Goal: Communication & Community: Answer question/provide support

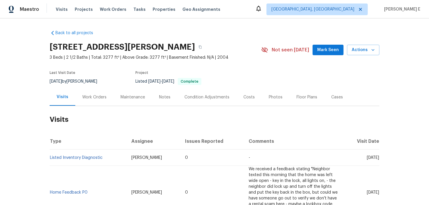
click at [81, 95] on div "Work Orders" at bounding box center [94, 96] width 38 height 17
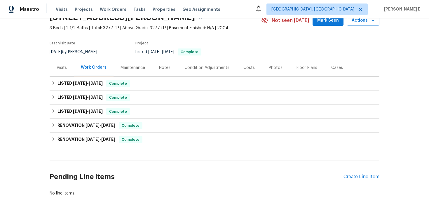
scroll to position [34, 0]
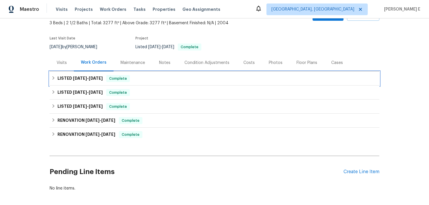
click at [90, 80] on span "7/21/25" at bounding box center [96, 78] width 14 height 4
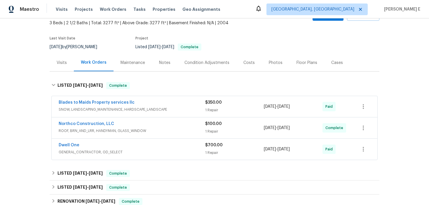
click at [147, 100] on div "Blades to Maids Property services llc" at bounding box center [132, 103] width 147 height 7
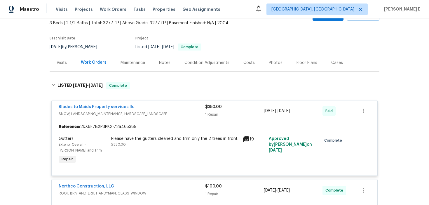
click at [144, 106] on div "Blades to Maids Property services llc" at bounding box center [132, 107] width 147 height 7
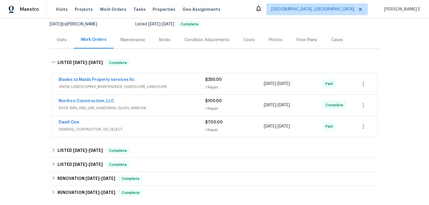
scroll to position [58, 0]
click at [127, 103] on div "Northco Construction, LLC" at bounding box center [132, 101] width 147 height 7
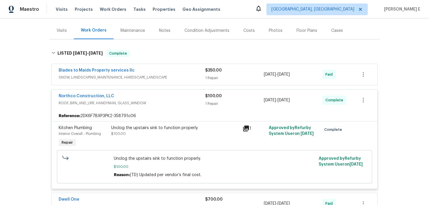
scroll to position [69, 0]
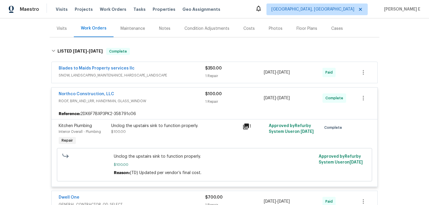
click at [132, 98] on span "ROOF, BRN_AND_LRR, HANDYMAN, GLASS_WINDOW" at bounding box center [132, 101] width 147 height 6
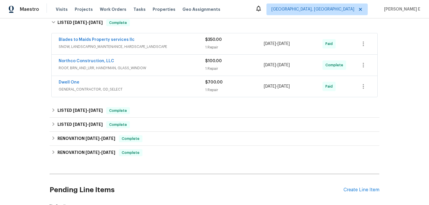
scroll to position [100, 0]
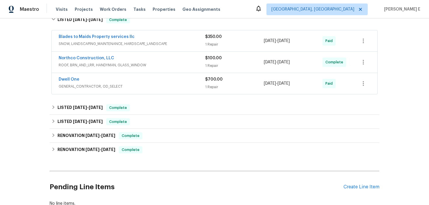
click at [127, 78] on div "Dwell One" at bounding box center [132, 79] width 147 height 7
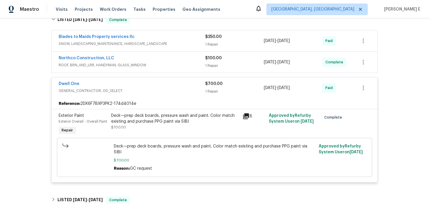
click at [113, 86] on div "Dwell One" at bounding box center [132, 84] width 147 height 7
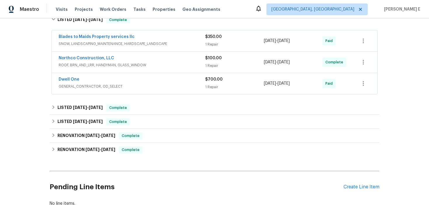
scroll to position [0, 0]
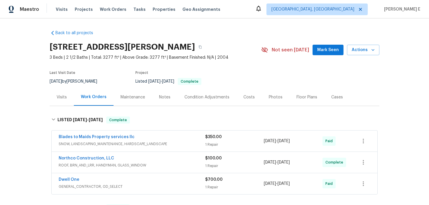
click at [131, 97] on div "Maintenance" at bounding box center [133, 97] width 25 height 6
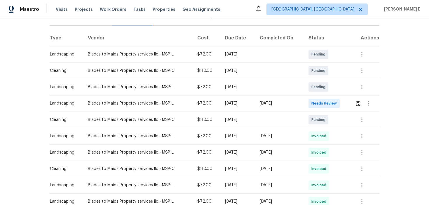
scroll to position [88, 0]
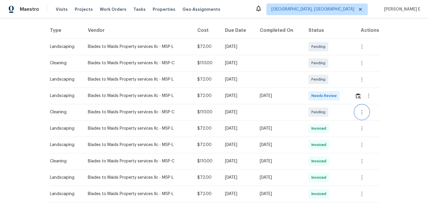
click at [363, 112] on icon "button" at bounding box center [361, 112] width 1 height 5
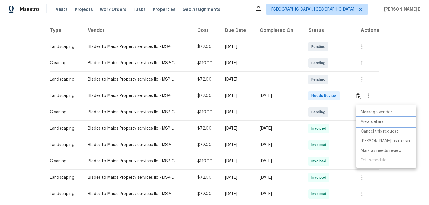
click at [367, 124] on li "View details" at bounding box center [386, 122] width 60 height 10
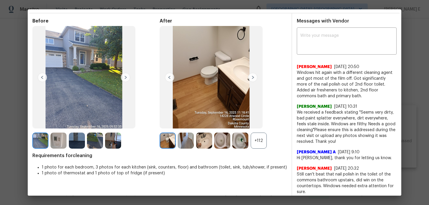
scroll to position [15, 0]
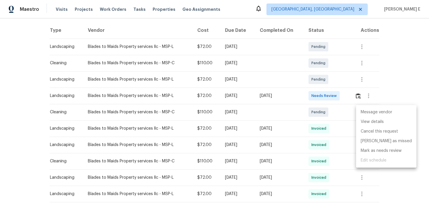
click at [21, 105] on div at bounding box center [214, 102] width 429 height 205
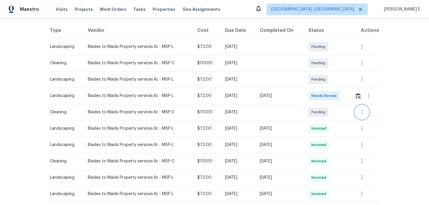
scroll to position [0, 0]
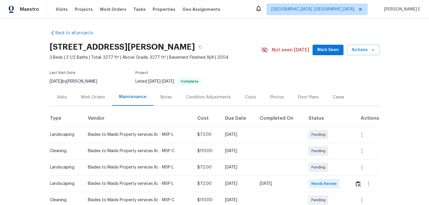
click at [96, 97] on div "Work Orders" at bounding box center [93, 97] width 24 height 6
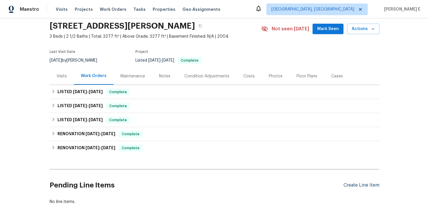
scroll to position [60, 0]
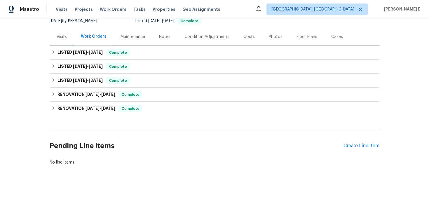
click at [365, 149] on div "Pending Line Items Create Line Item" at bounding box center [215, 145] width 330 height 27
click at [367, 147] on div "Create Line Item" at bounding box center [362, 146] width 36 height 6
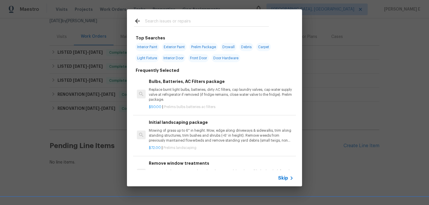
click at [283, 182] on div "Skip" at bounding box center [214, 178] width 175 height 16
click at [284, 179] on span "Skip" at bounding box center [283, 178] width 10 height 6
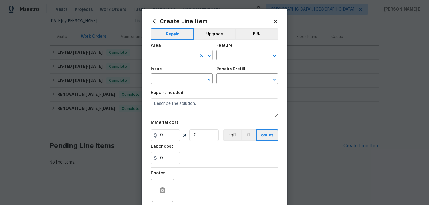
click at [175, 60] on input "text" at bounding box center [174, 55] width 46 height 9
type input "Front"
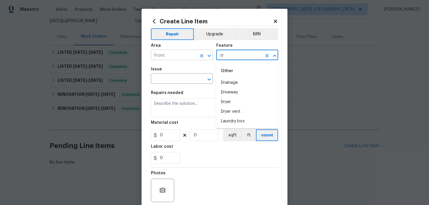
type input "d"
click at [227, 105] on li "Front Door" at bounding box center [247, 107] width 62 height 10
type input "Front Door"
click at [164, 79] on input "text" at bounding box center [174, 79] width 46 height 9
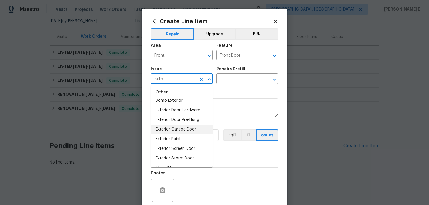
scroll to position [6, 0]
click at [179, 109] on li "Exterior Door Hardware" at bounding box center [182, 110] width 62 height 10
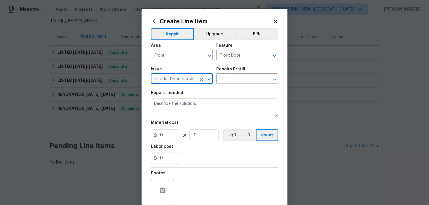
type input "Exterior Door Hardware"
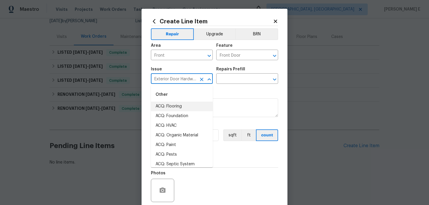
click at [229, 84] on div "Issue Exterior Door Hardware ​ Repairs Prefill ​" at bounding box center [214, 76] width 127 height 24
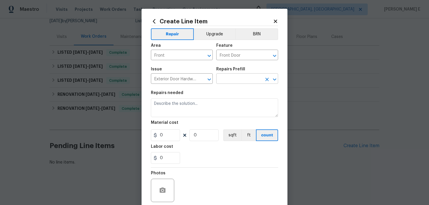
click at [236, 81] on input "text" at bounding box center [239, 79] width 46 height 9
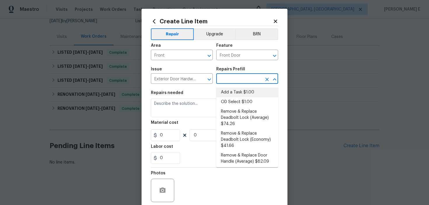
click at [234, 91] on li "Add a Task $1.00" at bounding box center [247, 93] width 62 height 10
type input "Interior Door"
type input "Add a Task $1.00"
type textarea "HPM to detail"
type input "1"
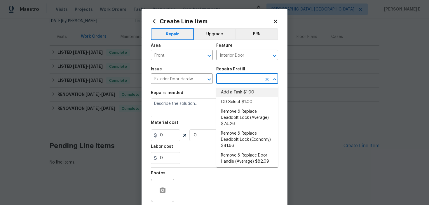
type input "1"
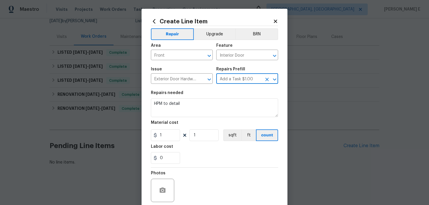
click at [191, 119] on section "Repairs needed HPM to detail Material cost 1 1 sqft ft count Labor cost 0" at bounding box center [214, 127] width 127 height 80
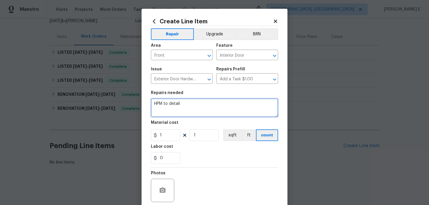
click at [206, 106] on textarea "HPM to detail" at bounding box center [214, 107] width 127 height 19
paste textarea "Received feedback that the front door is broken. Please inspect and repair as n…"
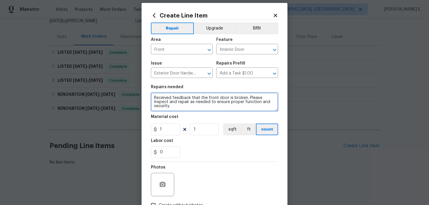
scroll to position [8, 0]
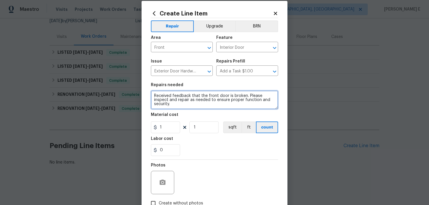
type textarea "Received feedback that the front door is broken. Please inspect and repair as n…"
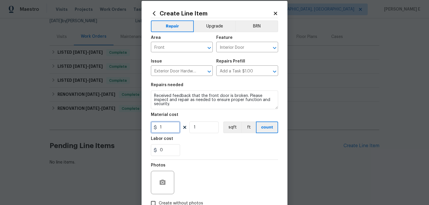
drag, startPoint x: 163, startPoint y: 128, endPoint x: 156, endPoint y: 128, distance: 7.3
click at [157, 128] on div "1" at bounding box center [165, 127] width 29 height 12
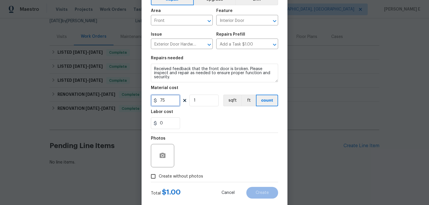
scroll to position [47, 0]
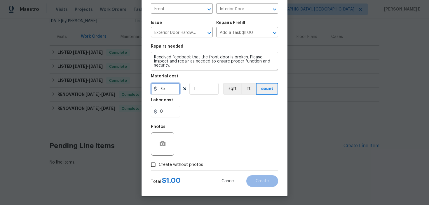
type input "75"
click at [155, 167] on input "Create without photos" at bounding box center [153, 164] width 11 height 11
checkbox input "true"
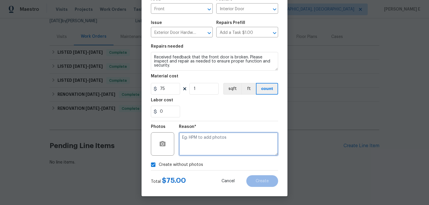
click at [193, 152] on textarea at bounding box center [228, 143] width 99 height 23
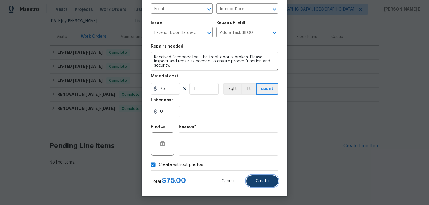
click at [265, 182] on span "Create" at bounding box center [262, 181] width 13 height 4
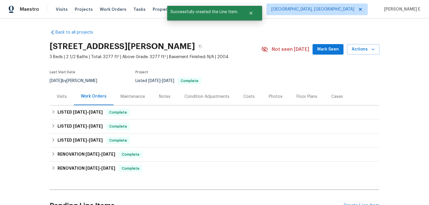
scroll to position [133, 0]
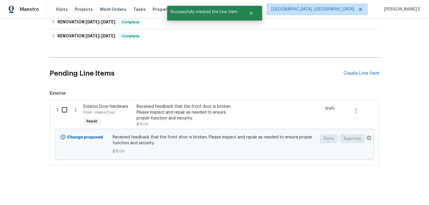
click at [62, 114] on input "checkbox" at bounding box center [66, 110] width 17 height 12
checkbox input "true"
click at [383, 192] on span "Create Work Order" at bounding box center [395, 190] width 39 height 7
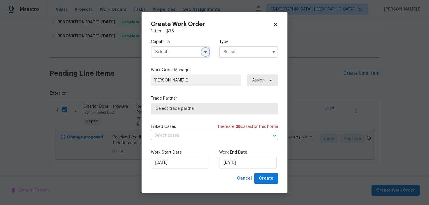
click at [205, 52] on icon "button" at bounding box center [205, 51] width 2 height 1
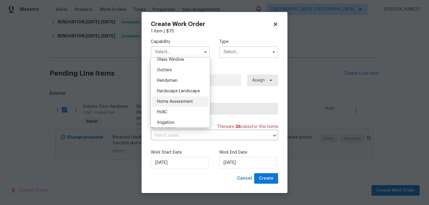
scroll to position [304, 0]
click at [175, 81] on span "Handyman" at bounding box center [167, 81] width 20 height 4
type input "Handyman"
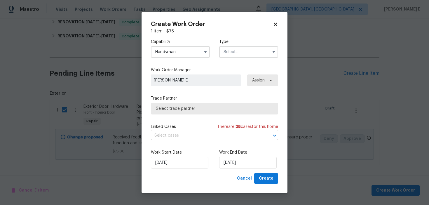
click at [232, 48] on input "text" at bounding box center [248, 52] width 59 height 12
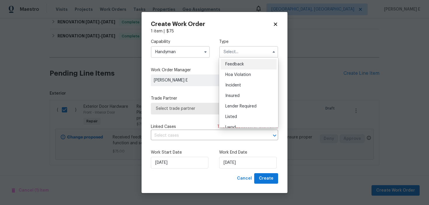
click at [232, 62] on span "Feedback" at bounding box center [234, 64] width 19 height 4
type input "Feedback"
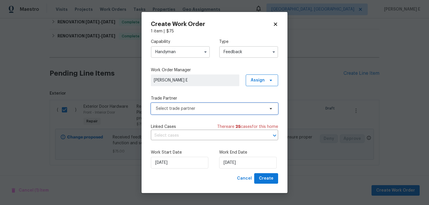
click at [186, 112] on span "Select trade partner" at bounding box center [214, 109] width 127 height 12
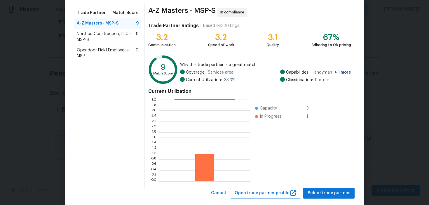
scroll to position [53, 0]
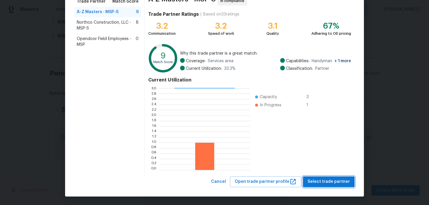
click at [318, 187] on button "Select trade partner" at bounding box center [329, 181] width 52 height 11
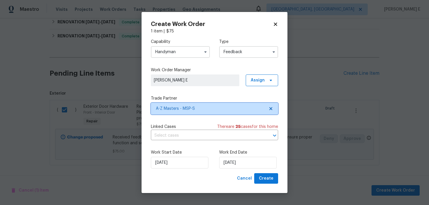
scroll to position [0, 0]
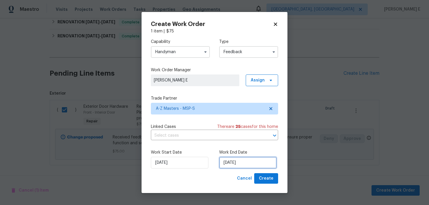
click at [235, 165] on input "17/09/2025" at bounding box center [248, 163] width 58 height 12
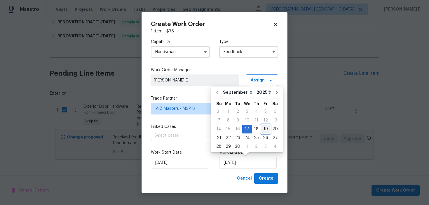
click at [262, 129] on div "19" at bounding box center [265, 129] width 9 height 8
type input "19/09/2025"
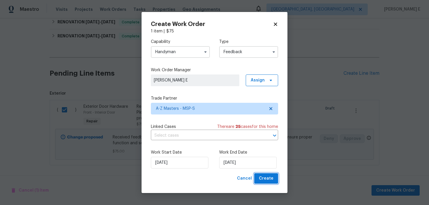
click at [263, 178] on span "Create" at bounding box center [266, 178] width 15 height 7
checkbox input "false"
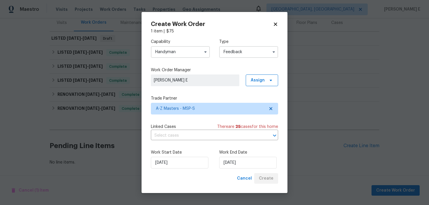
scroll to position [74, 0]
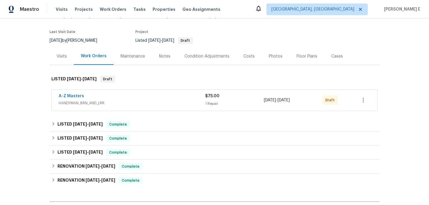
scroll to position [41, 0]
click at [65, 96] on link "A-Z Masters" at bounding box center [71, 96] width 25 height 4
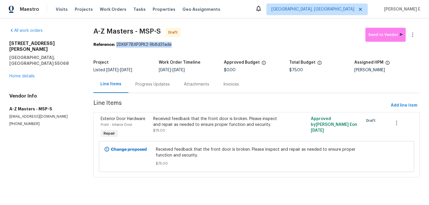
drag, startPoint x: 118, startPoint y: 46, endPoint x: 172, endPoint y: 45, distance: 54.3
click at [172, 46] on div "Reference: 2DX6F7BXP3PK2-9b8d31ade" at bounding box center [256, 45] width 326 height 6
copy div "2DX6F7BXP3PK2-9b8d31ade"
click at [151, 88] on div "Progress Updates" at bounding box center [152, 84] width 48 height 17
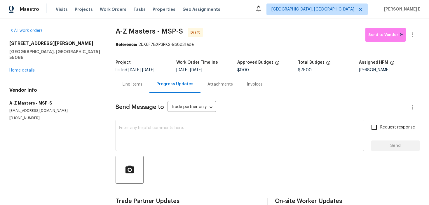
click at [157, 147] on div "x ​" at bounding box center [240, 136] width 249 height 30
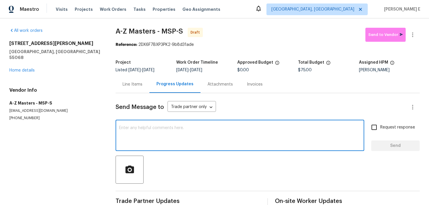
paste textarea "Hi this is [PERSON_NAME] with Opendoor. I’m confirming you received the WO for …"
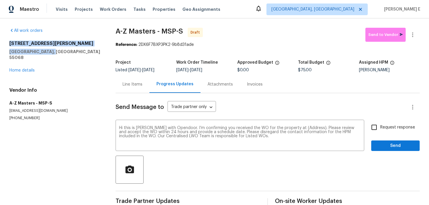
drag, startPoint x: 7, startPoint y: 43, endPoint x: 68, endPoint y: 54, distance: 62.0
click at [68, 54] on div "All work orders 14238 Atwood Cir Rosemount, MN 55068 Home details Vendor Info A…" at bounding box center [214, 117] width 429 height 198
copy div "14238 Atwood Cir Rosemount, MN 55068"
click at [308, 129] on textarea "Hi this is Keerthana with Opendoor. I’m confirming you received the WO for the …" at bounding box center [240, 136] width 242 height 20
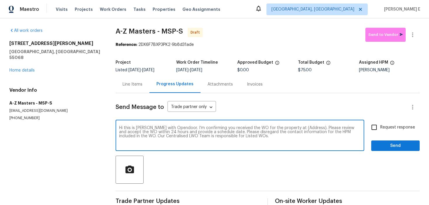
paste textarea "14238 Atwood Cir Rosemount, MN 55068"
type textarea "Hi this is Keerthana with Opendoor. I’m confirming you received the WO for the …"
click at [389, 126] on span "Request response" at bounding box center [397, 127] width 35 height 6
click at [380, 126] on input "Request response" at bounding box center [374, 127] width 12 height 12
checkbox input "true"
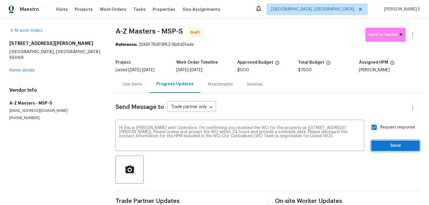
click at [382, 146] on span "Send" at bounding box center [395, 145] width 39 height 7
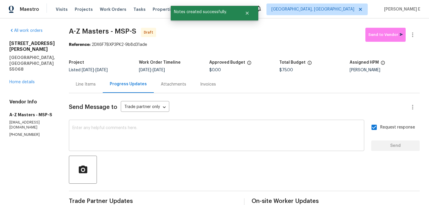
click at [214, 147] on div "x ​" at bounding box center [216, 136] width 295 height 30
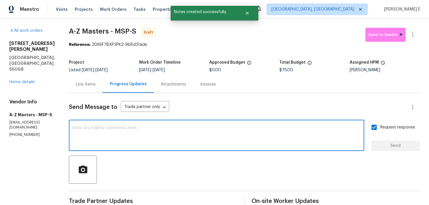
paste textarea "Attention All Work Orders must include before-photos (both close-up and wide-an…"
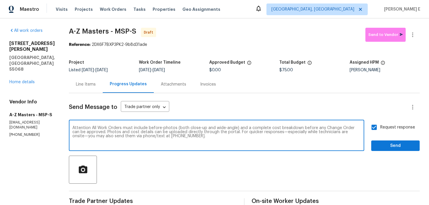
type textarea "Attention All Work Orders must include before-photos (both close-up and wide-an…"
click at [383, 144] on span "Send" at bounding box center [395, 145] width 39 height 7
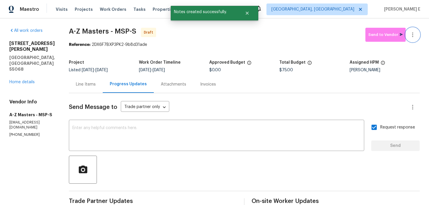
click at [414, 37] on icon "button" at bounding box center [412, 34] width 7 height 7
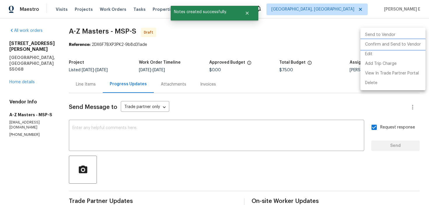
click at [397, 42] on li "Confirm and Send to Vendor" at bounding box center [392, 45] width 65 height 10
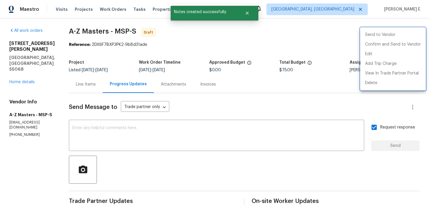
click at [247, 54] on div at bounding box center [214, 102] width 429 height 205
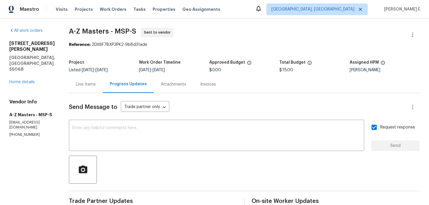
click at [83, 54] on section "A-Z Masters - MSP-S Sent to vendor Reference: 2DX6F7BXP3PK2-9b8d31ade Project L…" at bounding box center [244, 164] width 351 height 272
drag, startPoint x: 66, startPoint y: 31, endPoint x: 105, endPoint y: 34, distance: 39.2
click at [105, 34] on span "A-Z Masters - MSP-S" at bounding box center [102, 31] width 67 height 7
copy span "A-Z Masters"
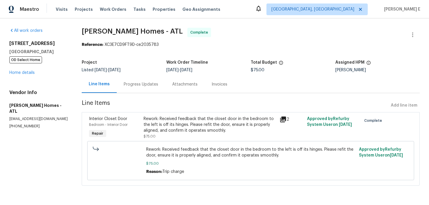
click at [140, 90] on div "Progress Updates" at bounding box center [141, 84] width 48 height 17
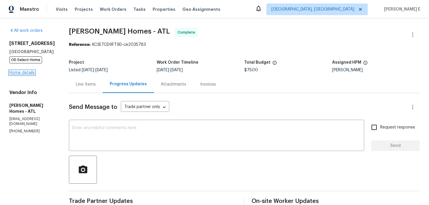
click at [25, 72] on link "Home details" at bounding box center [21, 73] width 25 height 4
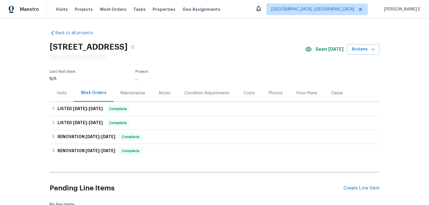
scroll to position [14, 0]
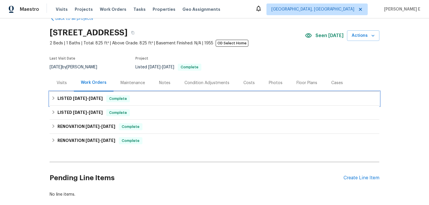
click at [89, 99] on span "9/15/25 - 9/17/25" at bounding box center [88, 98] width 30 height 4
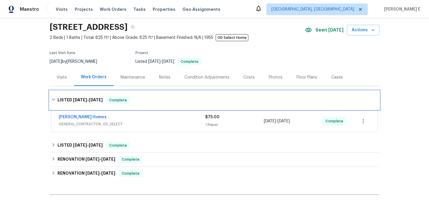
scroll to position [20, 0]
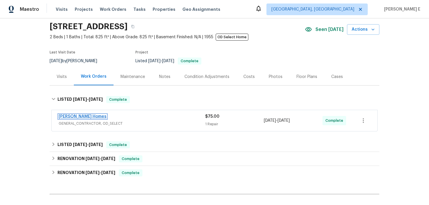
click at [83, 116] on link "Therrien Homes" at bounding box center [83, 116] width 48 height 4
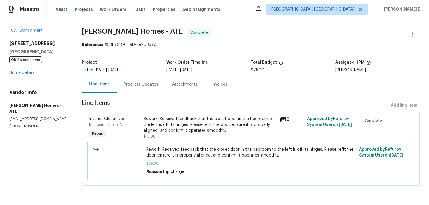
click at [135, 88] on div "Progress Updates" at bounding box center [141, 84] width 48 height 17
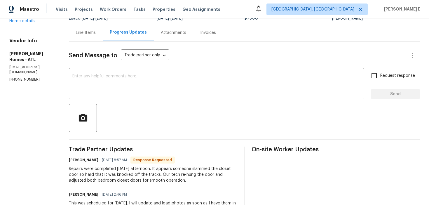
scroll to position [5, 0]
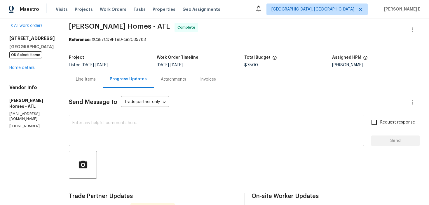
click at [186, 126] on textarea at bounding box center [216, 131] width 288 height 20
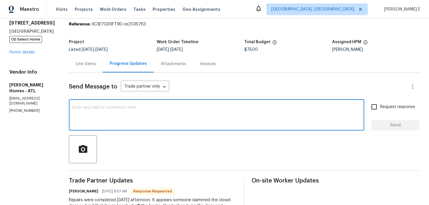
scroll to position [21, 0]
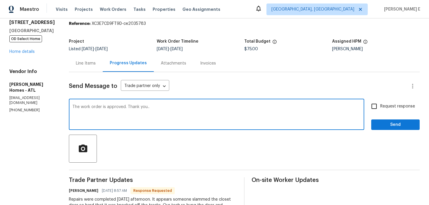
type textarea "The work order is approved. Thank you.."
click at [395, 101] on label "Request response" at bounding box center [391, 106] width 47 height 12
click at [380, 101] on input "Request response" at bounding box center [374, 106] width 12 height 12
checkbox input "true"
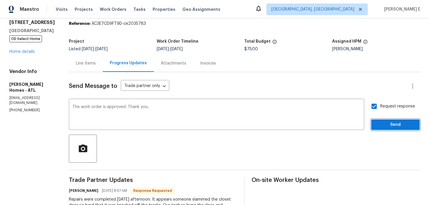
click at [396, 124] on span "Send" at bounding box center [395, 124] width 39 height 7
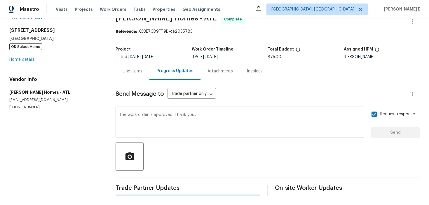
scroll to position [0, 0]
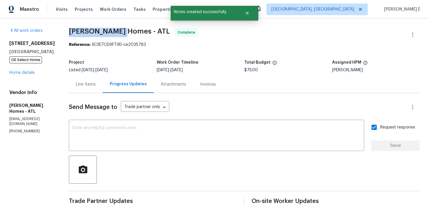
drag, startPoint x: 65, startPoint y: 33, endPoint x: 119, endPoint y: 33, distance: 54.6
copy span "Therrien Homes"
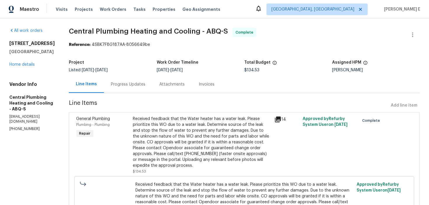
click at [127, 82] on div "Progress Updates" at bounding box center [128, 84] width 34 height 6
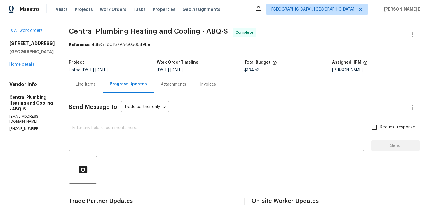
click at [28, 61] on div "6105 Eagle Eye Dr NW Albuquerque, NM 87120 Home details" at bounding box center [32, 54] width 46 height 27
click at [25, 65] on link "Home details" at bounding box center [21, 64] width 25 height 4
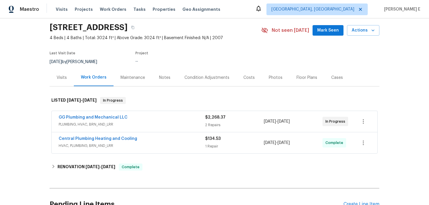
scroll to position [22, 0]
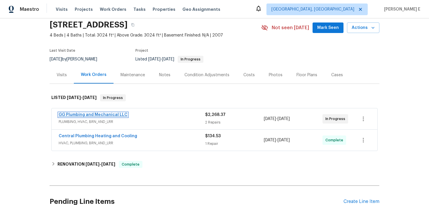
click at [110, 115] on link "GG Plumbing and Mechanical LLC" at bounding box center [93, 115] width 69 height 4
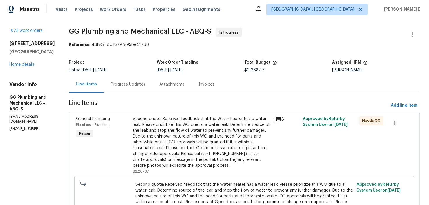
click at [147, 88] on div "Progress Updates" at bounding box center [128, 84] width 48 height 17
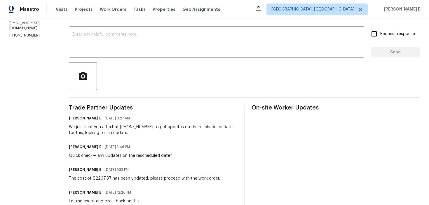
scroll to position [70, 0]
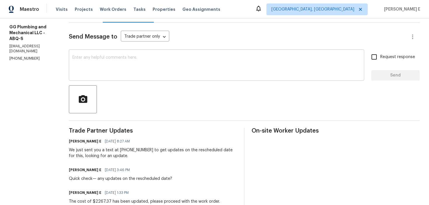
click at [141, 69] on textarea at bounding box center [216, 65] width 288 height 20
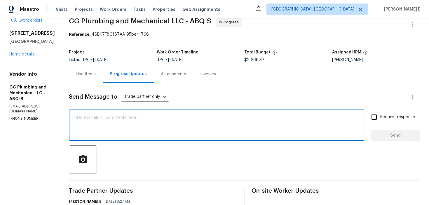
scroll to position [0, 0]
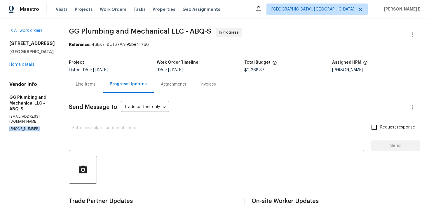
drag, startPoint x: 8, startPoint y: 119, endPoint x: 41, endPoint y: 120, distance: 32.4
copy p "(505) 459-4192"
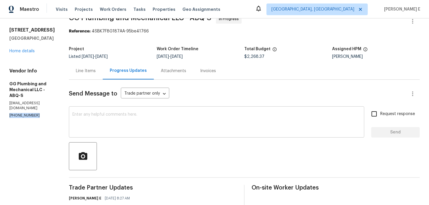
scroll to position [19, 0]
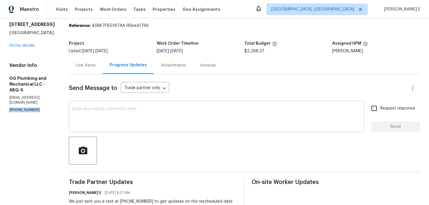
copy p "(505) 459-4192"
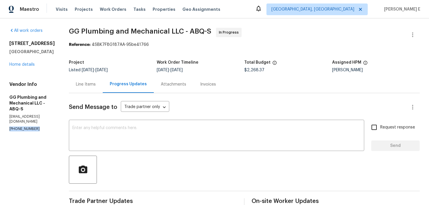
scroll to position [4, 0]
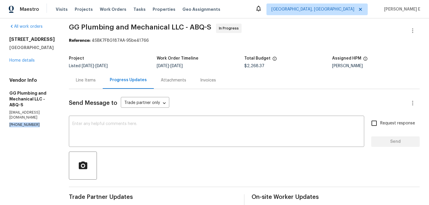
drag, startPoint x: 9, startPoint y: 39, endPoint x: 66, endPoint y: 49, distance: 57.8
copy div "6105 Eagle Eye Dr NW Albuquerque, NM 87120"
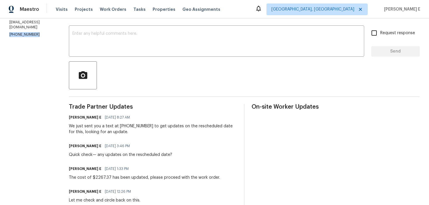
scroll to position [0, 0]
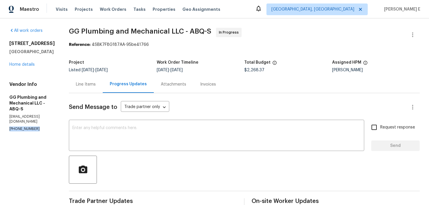
click at [10, 114] on p "ggplumbingandmechanical@gmail.com" at bounding box center [32, 119] width 46 height 10
drag, startPoint x: 10, startPoint y: 111, endPoint x: 74, endPoint y: 110, distance: 63.9
click at [55, 114] on p "ggplumbingandmechanical@gmail.com" at bounding box center [32, 119] width 46 height 10
copy p "ggplumbingandmechanical@gmail.com"
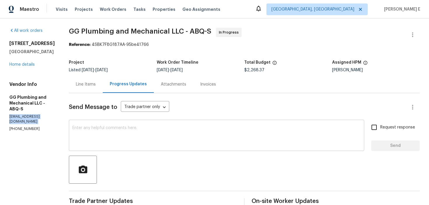
click at [167, 135] on textarea at bounding box center [216, 136] width 288 height 20
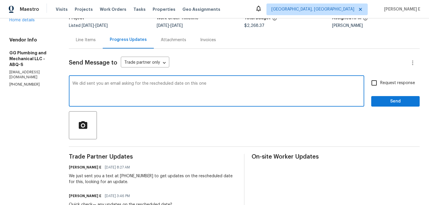
scroll to position [47, 0]
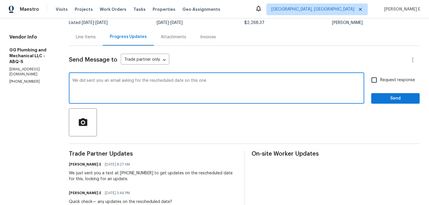
click at [231, 87] on textarea "We did sent you an email asking for the rescheduled date on this one" at bounding box center [216, 89] width 288 height 20
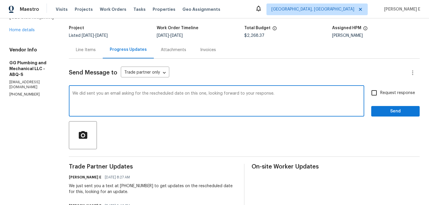
scroll to position [35, 0]
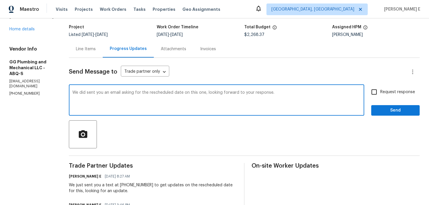
type textarea "We did sent you an email asking for the rescheduled date on this one, looking f…"
click at [378, 93] on input "Request response" at bounding box center [374, 92] width 12 height 12
checkbox input "true"
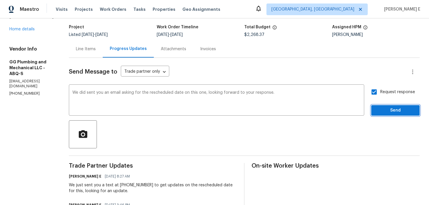
click at [397, 113] on span "Send" at bounding box center [395, 110] width 39 height 7
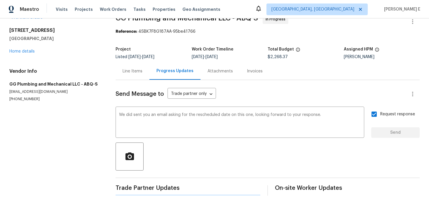
scroll to position [0, 0]
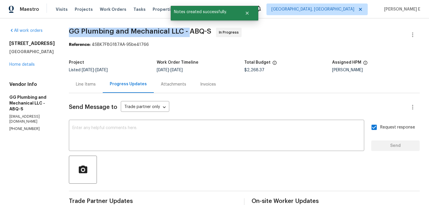
drag, startPoint x: 88, startPoint y: 36, endPoint x: 209, endPoint y: 34, distance: 120.6
copy span "GG Plumbing and Mechanical LLC -"
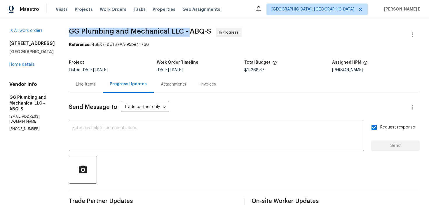
scroll to position [12, 0]
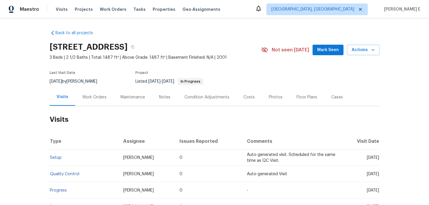
scroll to position [6, 0]
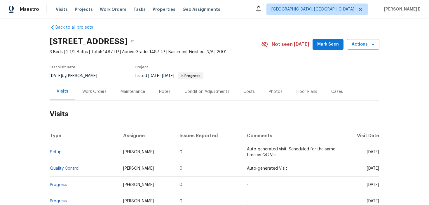
click at [100, 92] on div "Work Orders" at bounding box center [94, 92] width 24 height 6
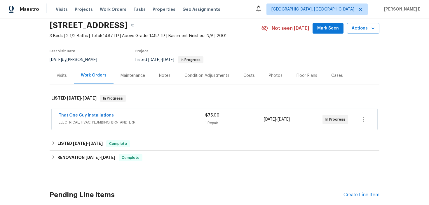
scroll to position [27, 0]
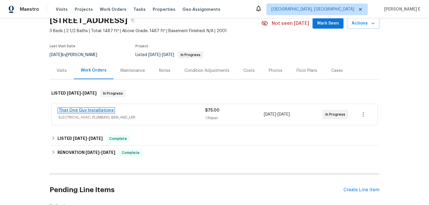
click at [97, 110] on link "That One Guy Installations" at bounding box center [86, 110] width 55 height 4
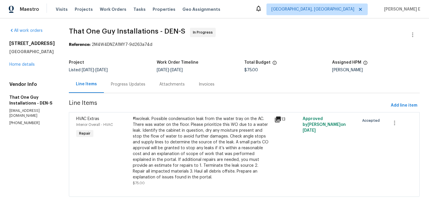
click at [128, 87] on div "Progress Updates" at bounding box center [128, 84] width 34 height 6
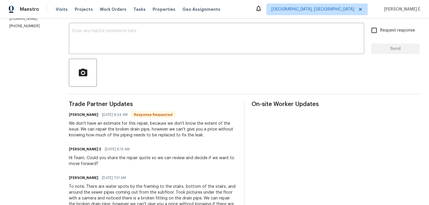
scroll to position [94, 0]
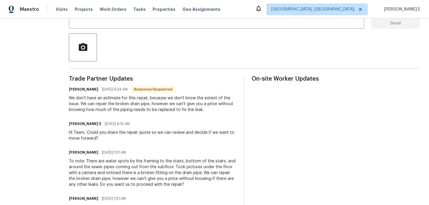
scroll to position [121, 0]
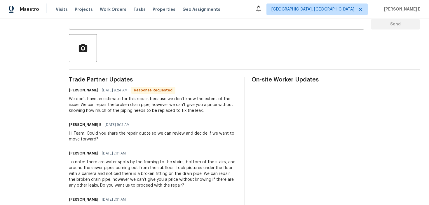
click at [122, 103] on div "We don't have an estimate for this repair, because we don't know the extent of …" at bounding box center [153, 105] width 168 height 18
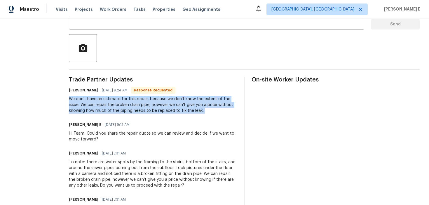
click at [122, 103] on div "We don't have an estimate for this repair, because we don't know the extent of …" at bounding box center [153, 105] width 168 height 18
copy div "We don't have an estimate for this repair, because we don't know the extent of …"
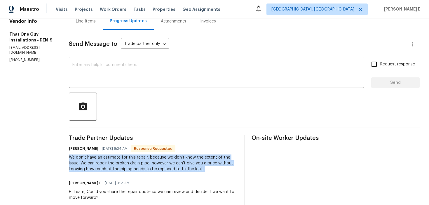
scroll to position [63, 0]
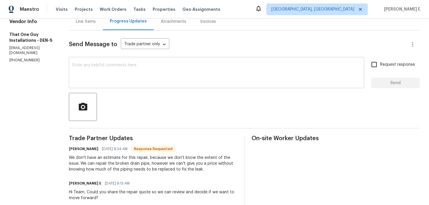
click at [217, 82] on textarea at bounding box center [216, 73] width 288 height 20
paste textarea "Understood. Please visit the property to assess the issue and provide us with a…"
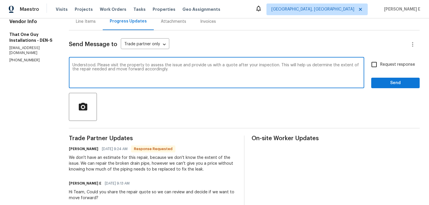
type textarea "Understood. Please visit the property to assess the issue and provide us with a…"
click at [382, 65] on span "Request response" at bounding box center [397, 65] width 35 height 6
click at [380, 65] on input "Request response" at bounding box center [374, 64] width 12 height 12
checkbox input "true"
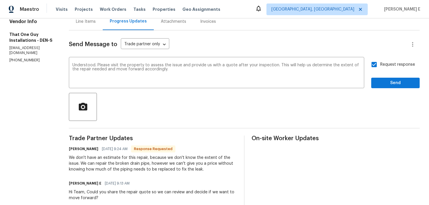
click at [389, 85] on span "Send" at bounding box center [395, 82] width 39 height 7
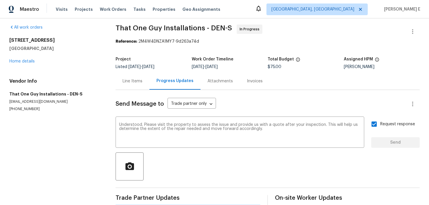
scroll to position [0, 0]
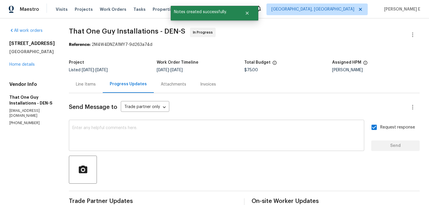
click at [98, 137] on textarea at bounding box center [216, 136] width 288 height 20
drag, startPoint x: 64, startPoint y: 33, endPoint x: 158, endPoint y: 32, distance: 94.0
click at [158, 32] on span "That One Guy Installations - DEN-S" at bounding box center [127, 31] width 116 height 7
copy span "That One Guy Installations -"
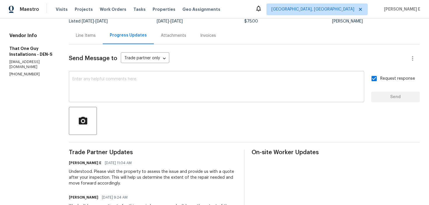
scroll to position [40, 0]
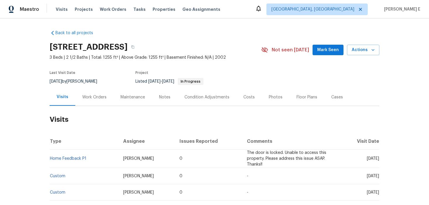
click at [87, 106] on div "Work Orders" at bounding box center [94, 96] width 38 height 17
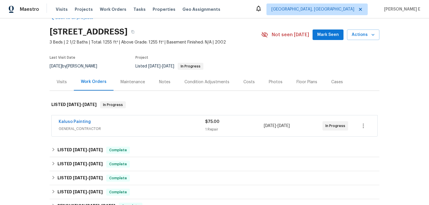
scroll to position [20, 0]
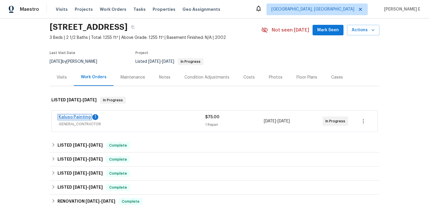
click at [80, 119] on link "Kaluso Painting" at bounding box center [75, 117] width 32 height 4
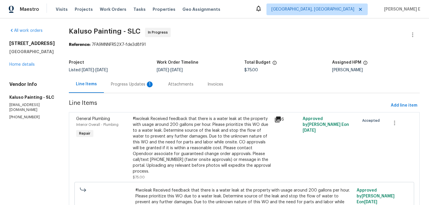
click at [131, 77] on div "Progress Updates 1" at bounding box center [132, 84] width 57 height 17
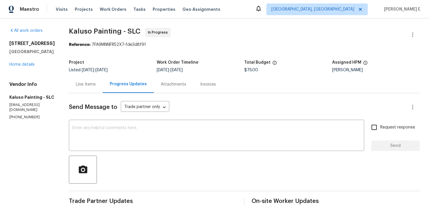
click at [92, 86] on div "Line Items" at bounding box center [86, 84] width 20 height 6
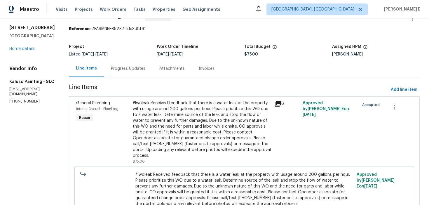
scroll to position [16, 0]
click at [159, 114] on div "#lwoleak Received feedback that there is a water leak at the property with usag…" at bounding box center [202, 129] width 138 height 58
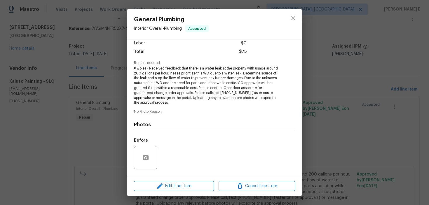
scroll to position [79, 0]
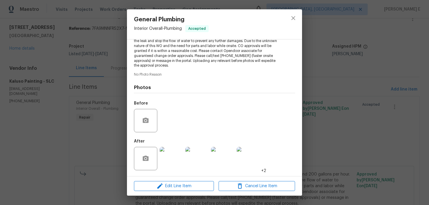
click at [173, 154] on img at bounding box center [171, 158] width 23 height 23
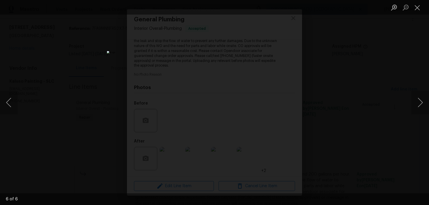
click at [355, 76] on div "Lightbox" at bounding box center [214, 102] width 429 height 205
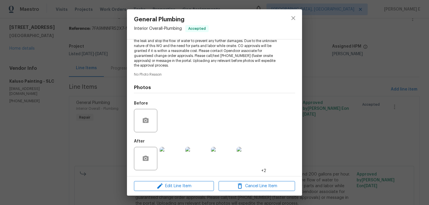
click at [355, 76] on div "General Plumbing Interior Overall - Plumbing Accepted Vendor Kaluso Painting Ac…" at bounding box center [214, 102] width 429 height 205
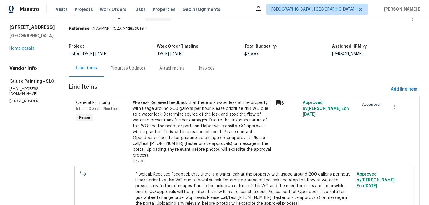
click at [140, 67] on div "Progress Updates" at bounding box center [128, 68] width 34 height 6
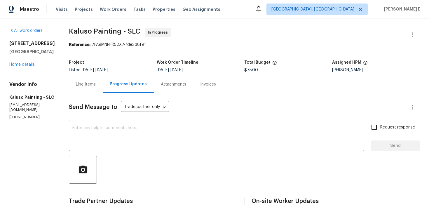
click at [78, 81] on div "Line Items" at bounding box center [86, 84] width 34 height 17
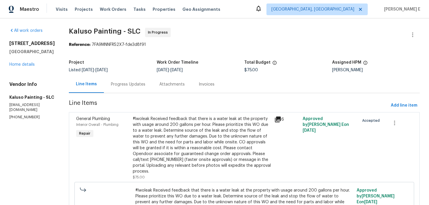
click at [153, 140] on div "#lwoleak Received feedback that there is a water leak at the property with usag…" at bounding box center [202, 145] width 138 height 58
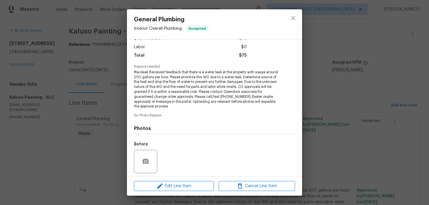
scroll to position [79, 0]
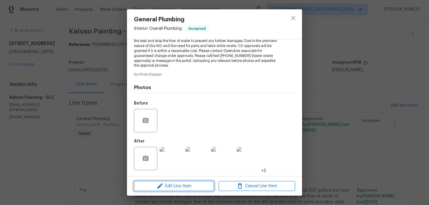
click at [151, 187] on span "Edit Line Item" at bounding box center [174, 185] width 76 height 7
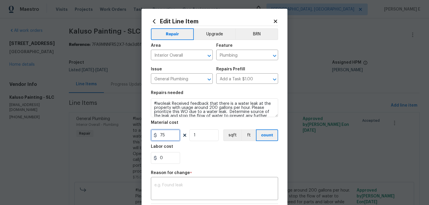
click at [163, 136] on input "75" at bounding box center [165, 135] width 29 height 12
type input "140"
click at [191, 192] on textarea at bounding box center [214, 189] width 120 height 12
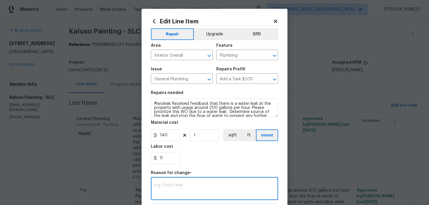
paste textarea "(KE) Updated per vendor's final cost."
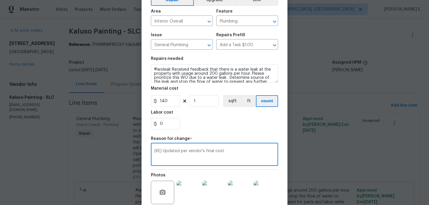
scroll to position [89, 0]
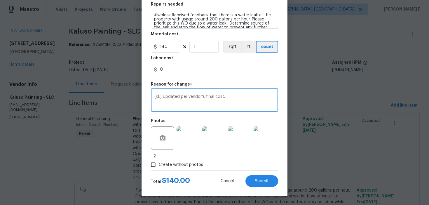
type textarea "(KE) Updated per vendor's final cost."
click at [268, 187] on div "Edit Line Item Repair Upgrade BRN Area Interior Overall ​ Feature Plumbing ​ Is…" at bounding box center [215, 58] width 146 height 276
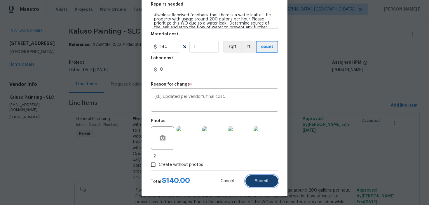
click at [271, 183] on button "Submit" at bounding box center [261, 181] width 33 height 12
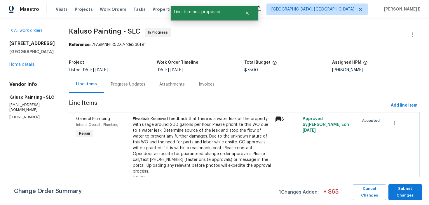
scroll to position [0, 0]
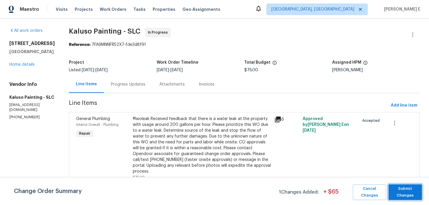
click at [403, 192] on span "Submit Changes" at bounding box center [405, 191] width 28 height 13
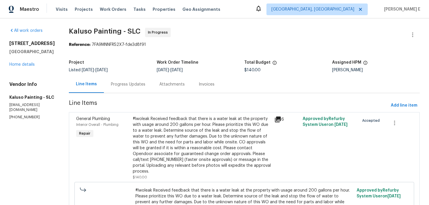
click at [130, 85] on div "Progress Updates" at bounding box center [128, 84] width 34 height 6
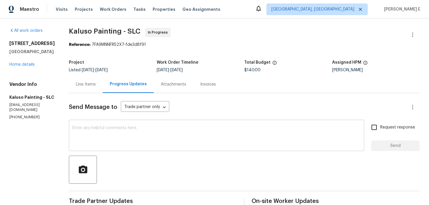
click at [132, 127] on textarea at bounding box center [216, 136] width 288 height 20
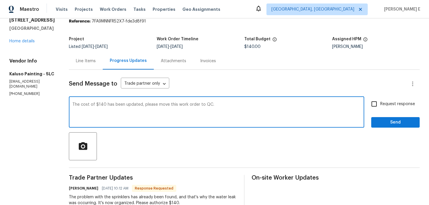
scroll to position [25, 0]
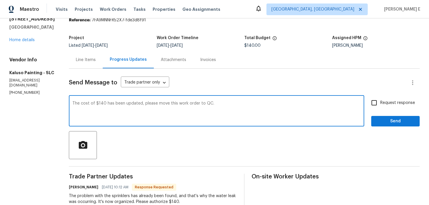
type textarea "The cost of $140 has been updated, please move this work order to QC."
click at [386, 107] on label "Request response" at bounding box center [391, 103] width 47 height 12
click at [380, 107] on input "Request response" at bounding box center [374, 103] width 12 height 12
checkbox input "true"
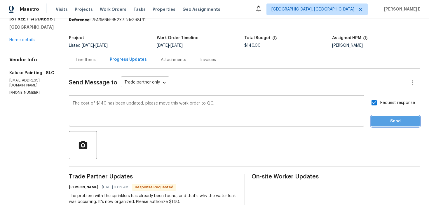
click at [383, 121] on span "Send" at bounding box center [395, 121] width 39 height 7
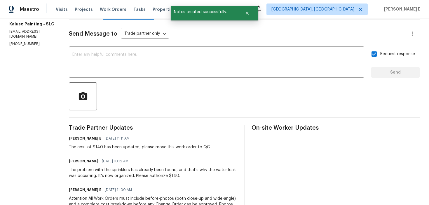
scroll to position [0, 0]
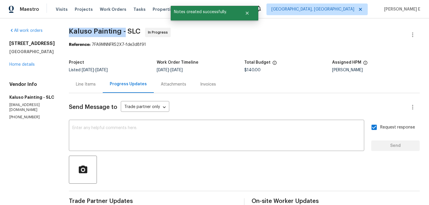
drag, startPoint x: 69, startPoint y: 32, endPoint x: 124, endPoint y: 29, distance: 55.2
click at [124, 29] on span "Kaluso Painting - SLC" at bounding box center [105, 31] width 72 height 7
copy span "Kaluso Painting -"
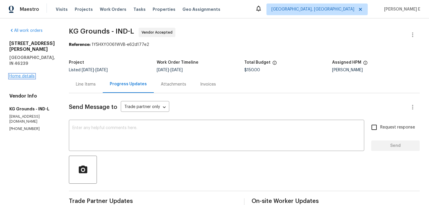
click at [27, 74] on link "Home details" at bounding box center [21, 76] width 25 height 4
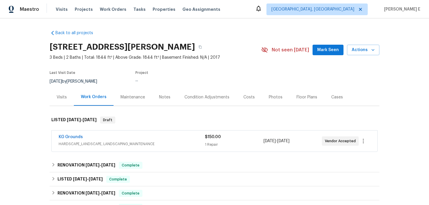
scroll to position [8, 0]
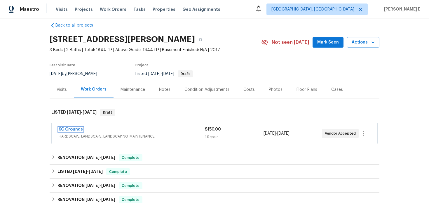
click at [67, 129] on link "KG Grounds" at bounding box center [71, 129] width 24 height 4
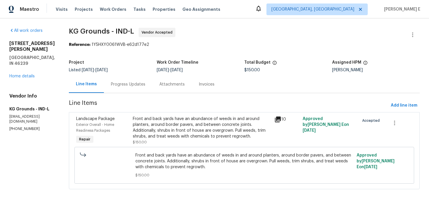
click at [158, 137] on div "Front and back yards have an abundance of weeds in and around planters, around …" at bounding box center [202, 127] width 138 height 23
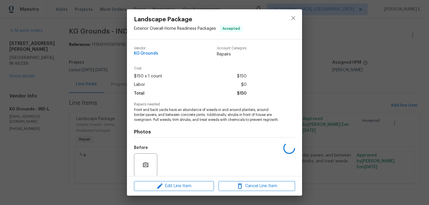
scroll to position [49, 0]
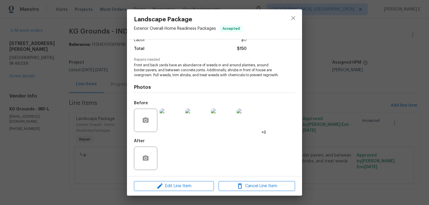
click at [116, 153] on div "Landscape Package Exterior Overall - Home Readiness Packages Accepted Vendor KG…" at bounding box center [214, 102] width 429 height 205
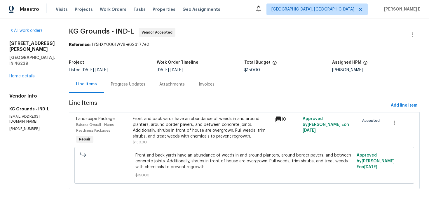
click at [136, 81] on div "Progress Updates" at bounding box center [128, 84] width 48 height 17
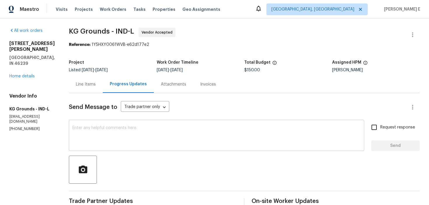
click at [167, 137] on textarea at bounding box center [216, 136] width 288 height 20
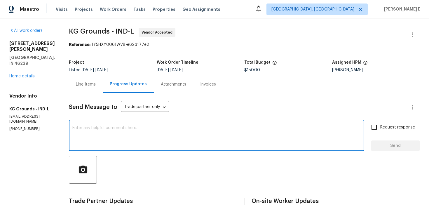
paste textarea "Just checking in—are we still on track with this work order [DATE]?"
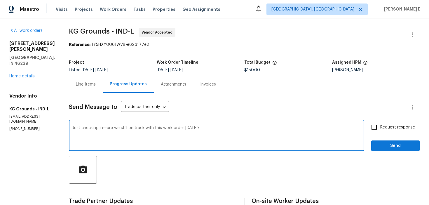
type textarea "Just checking in—are we still on track with this work order [DATE]?"
click at [382, 126] on span "Request response" at bounding box center [397, 127] width 35 height 6
click at [380, 126] on input "Request response" at bounding box center [374, 127] width 12 height 12
checkbox input "true"
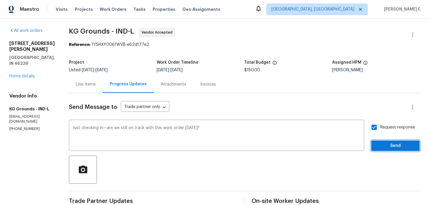
click at [385, 146] on span "Send" at bounding box center [395, 145] width 39 height 7
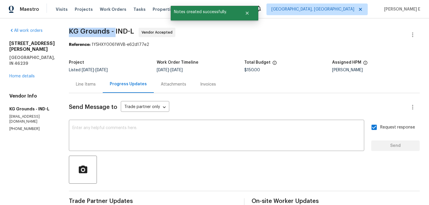
drag, startPoint x: 72, startPoint y: 31, endPoint x: 118, endPoint y: 32, distance: 45.8
click at [118, 32] on span "KG Grounds - IND-L" at bounding box center [101, 31] width 65 height 7
copy span "KG Grounds -"
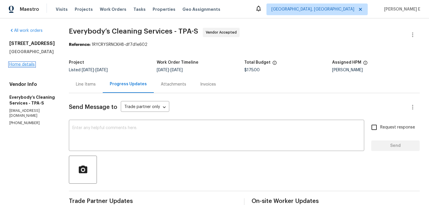
click at [32, 64] on link "Home details" at bounding box center [21, 64] width 25 height 4
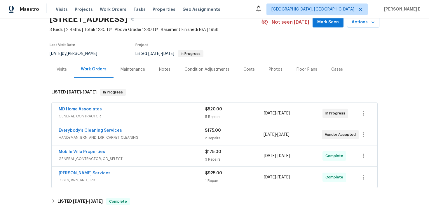
scroll to position [28, 0]
click at [94, 130] on link "Everybody’s Cleaning Services" at bounding box center [90, 130] width 63 height 4
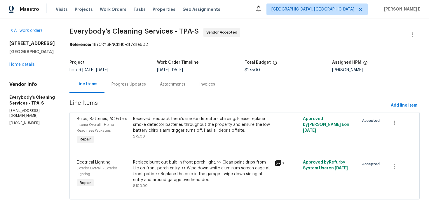
click at [154, 75] on div "Project Listed [DATE] - [DATE] Work Order Timeline [DATE] - [DATE] Total Budget…" at bounding box center [244, 66] width 350 height 19
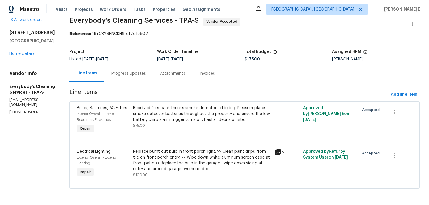
click at [236, 168] on div "Replace burnt out bulb in front porch light. >> Clean paint drips from tile on …" at bounding box center [202, 160] width 138 height 23
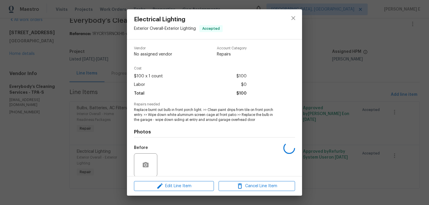
scroll to position [44, 0]
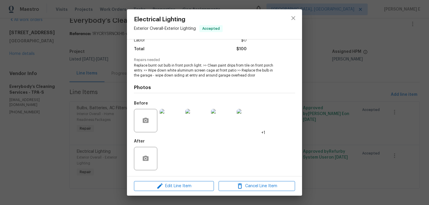
click at [166, 123] on img at bounding box center [171, 120] width 23 height 23
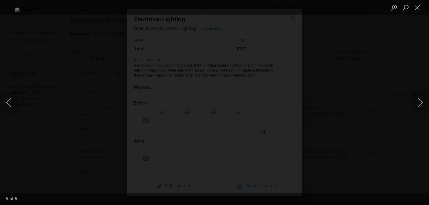
click at [398, 49] on div "Lightbox" at bounding box center [214, 102] width 429 height 205
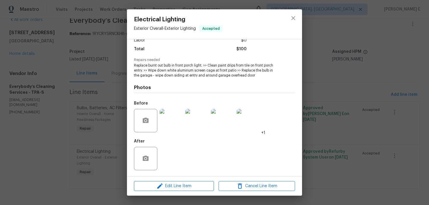
click at [398, 49] on div "Electrical Lighting Exterior Overall - Exterior Lighting Accepted Vendor Everyb…" at bounding box center [214, 102] width 429 height 205
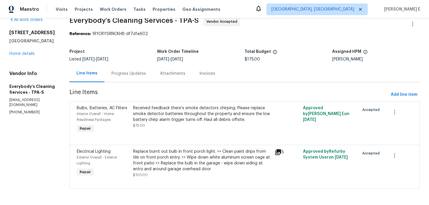
click at [153, 72] on div "Progress Updates" at bounding box center [128, 73] width 48 height 17
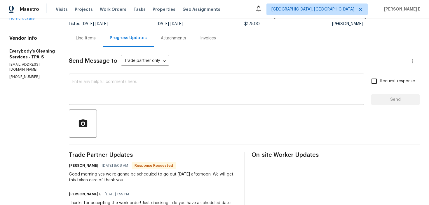
scroll to position [45, 0]
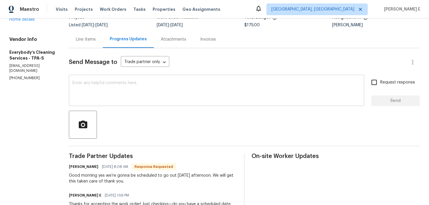
click at [170, 81] on textarea at bounding box center [216, 91] width 288 height 20
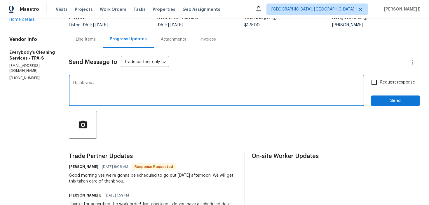
type textarea "Thank you.."
click at [385, 97] on span "Send" at bounding box center [395, 100] width 39 height 7
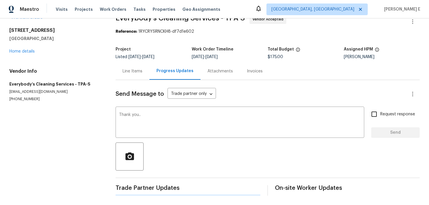
scroll to position [0, 0]
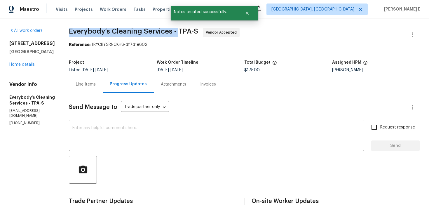
drag, startPoint x: 90, startPoint y: 33, endPoint x: 200, endPoint y: 33, distance: 110.0
click at [200, 33] on div "All work orders 804 Pineland Ave Venice, FL 34285 Home details Vendor Info Ever…" at bounding box center [214, 200] width 429 height 365
copy span "Everybody’s Cleaning Services -"
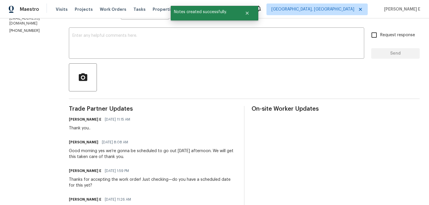
scroll to position [94, 0]
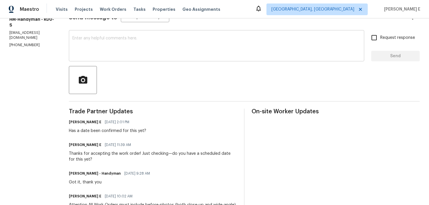
scroll to position [178, 0]
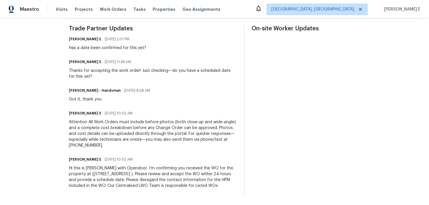
click at [133, 119] on div "Attention All Work Orders must include before-photos (both close-up and wide-an…" at bounding box center [153, 133] width 168 height 29
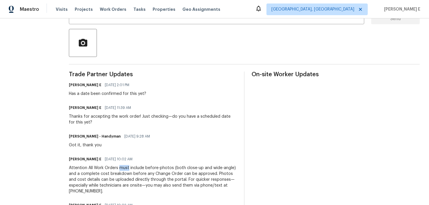
scroll to position [0, 0]
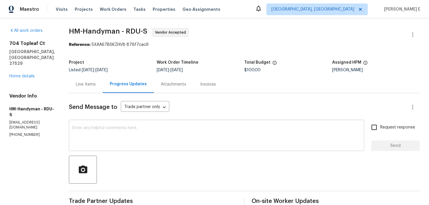
click at [119, 133] on textarea at bounding box center [216, 136] width 288 height 20
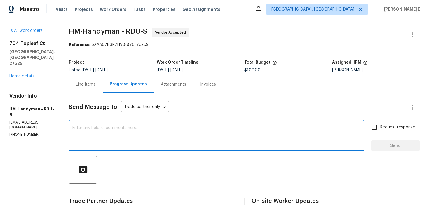
paste textarea "Hi, this work order needs to be done by the target date to stay on track. Pleas…"
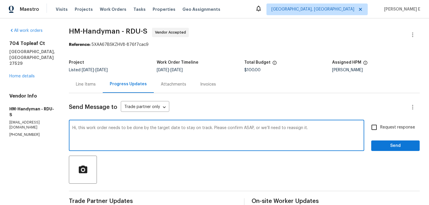
type textarea "Hi, this work order needs to be done by the target date to stay on track. Pleas…"
click at [374, 125] on input "Request response" at bounding box center [374, 127] width 12 height 12
checkbox input "true"
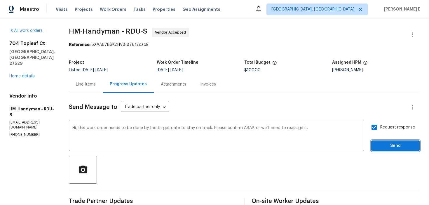
click at [380, 144] on span "Send" at bounding box center [395, 145] width 39 height 7
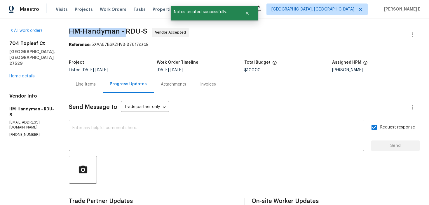
drag, startPoint x: 74, startPoint y: 33, endPoint x: 130, endPoint y: 33, distance: 56.3
copy span "HM-Handyman -"
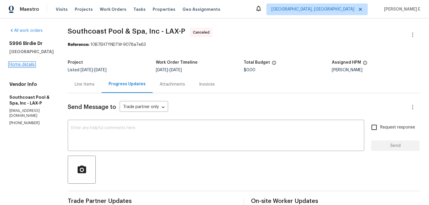
click at [30, 63] on link "Home details" at bounding box center [21, 64] width 25 height 4
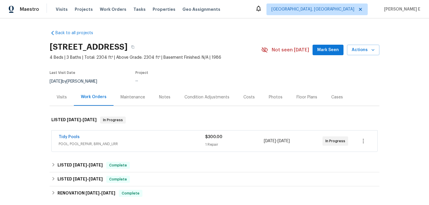
scroll to position [15, 0]
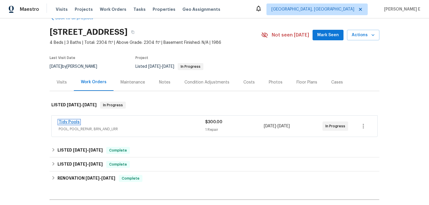
click at [70, 122] on link "Tidy Pools" at bounding box center [69, 122] width 21 height 4
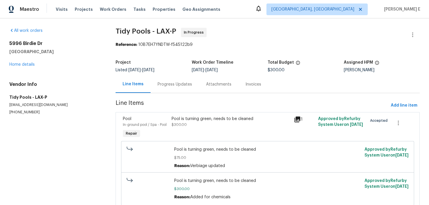
click at [168, 85] on div "Progress Updates" at bounding box center [175, 84] width 34 height 6
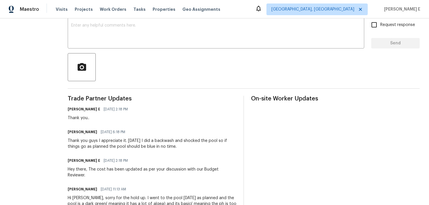
scroll to position [104, 0]
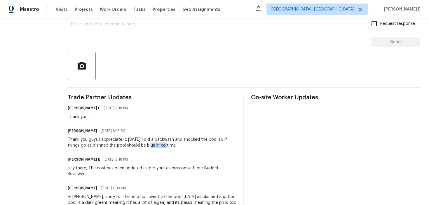
drag, startPoint x: 140, startPoint y: 146, endPoint x: 157, endPoint y: 146, distance: 16.4
click at [156, 146] on div "Thank you guys I appreciate it. Yesterday I did a backwash and shocked the pool…" at bounding box center [152, 143] width 169 height 12
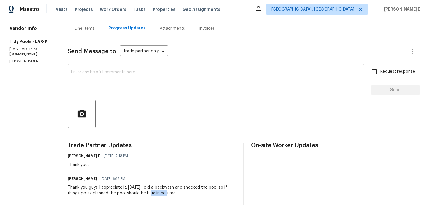
scroll to position [56, 0]
click at [159, 66] on div "x ​" at bounding box center [216, 80] width 297 height 30
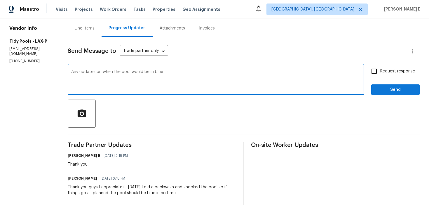
paste textarea "ill be back in blue?"
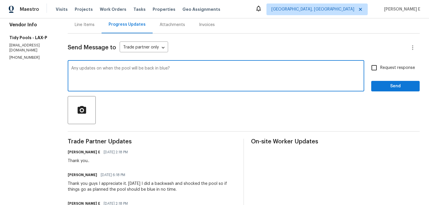
type textarea "Any updates on when the pool will be back in blue?"
click at [375, 68] on input "Request response" at bounding box center [374, 68] width 12 height 12
checkbox input "true"
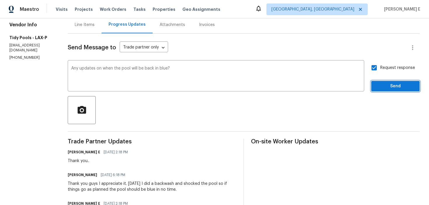
click at [379, 85] on span "Send" at bounding box center [395, 86] width 39 height 7
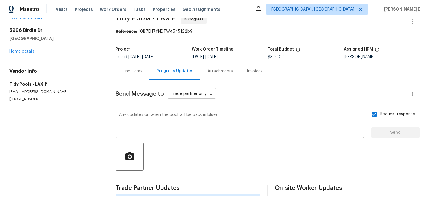
scroll to position [0, 0]
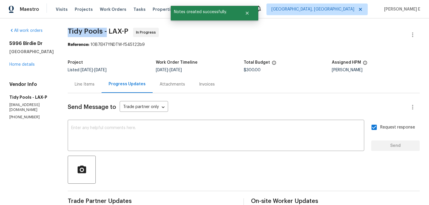
drag, startPoint x: 63, startPoint y: 31, endPoint x: 102, endPoint y: 32, distance: 39.4
copy span "Tidy Pools -"
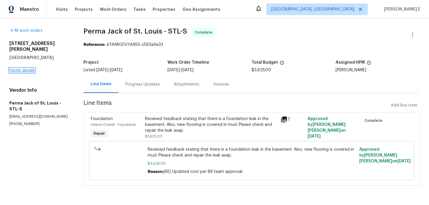
click at [16, 68] on link "Home details" at bounding box center [21, 70] width 25 height 4
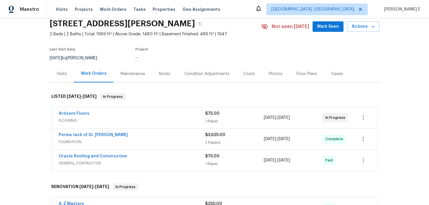
scroll to position [25, 0]
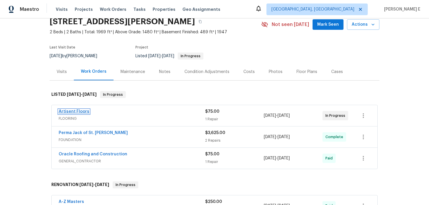
click at [76, 111] on link "Artisent Floors" at bounding box center [74, 111] width 31 height 4
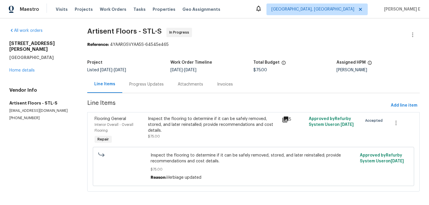
scroll to position [3, 0]
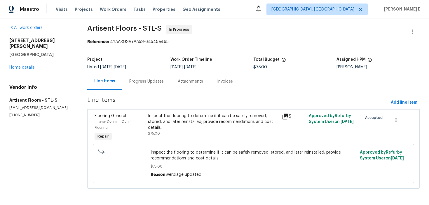
click at [142, 82] on div "Progress Updates" at bounding box center [146, 82] width 34 height 6
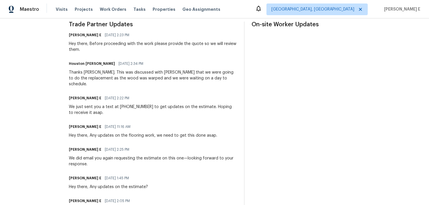
scroll to position [177, 0]
click at [164, 70] on div "Thanks [PERSON_NAME]. This was discussed with [PERSON_NAME] that we were going …" at bounding box center [153, 78] width 168 height 18
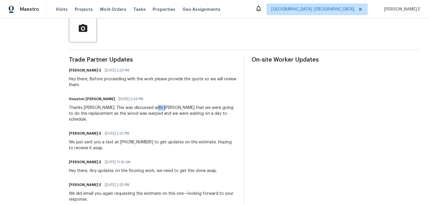
scroll to position [147, 0]
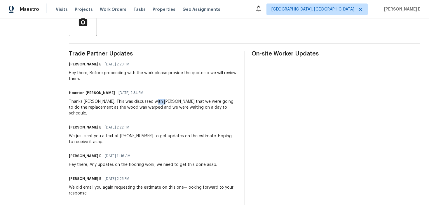
click at [225, 123] on div "[PERSON_NAME] E [DATE] 2:22 PM" at bounding box center [153, 127] width 168 height 8
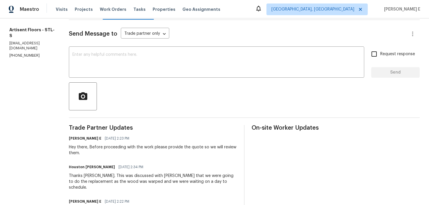
scroll to position [0, 0]
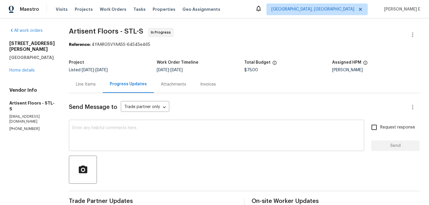
click at [141, 139] on textarea at bounding box center [216, 136] width 288 height 20
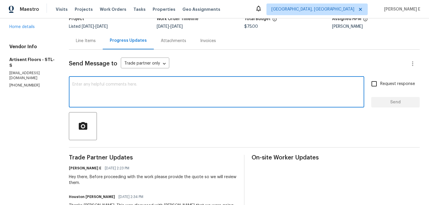
scroll to position [42, 0]
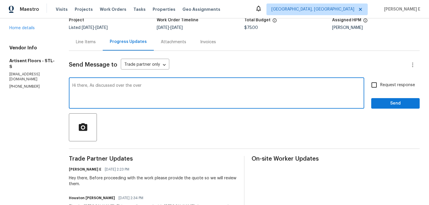
click at [140, 86] on textarea "Hi there, As discussed over the over" at bounding box center [216, 93] width 288 height 20
click at [140, 86] on textarea "Hi there, As discussed over the phone" at bounding box center [216, 93] width 288 height 20
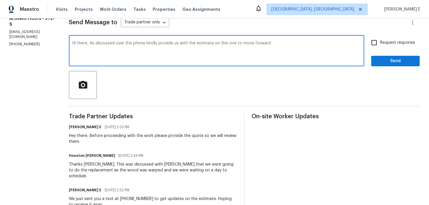
scroll to position [85, 0]
drag, startPoint x: 94, startPoint y: 43, endPoint x: 98, endPoint y: 62, distance: 19.5
click at [95, 46] on textarea "Hi there, As discussed over the phone kindly provide us with the estimate on th…" at bounding box center [216, 51] width 288 height 20
paste textarea ", please provide us with the estimate for this so we can"
type textarea "Hi there, As discussed over the phone, please provide us with the estimate for …"
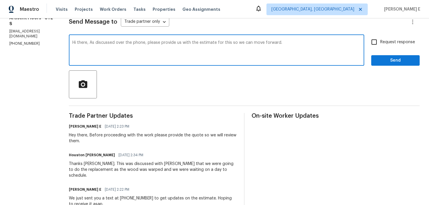
click at [379, 39] on input "Request response" at bounding box center [374, 42] width 12 height 12
checkbox input "true"
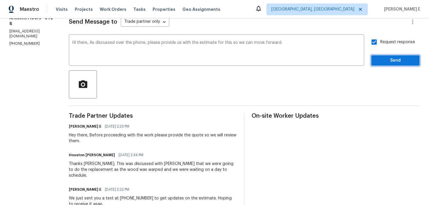
click at [379, 55] on button "Send" at bounding box center [395, 60] width 48 height 11
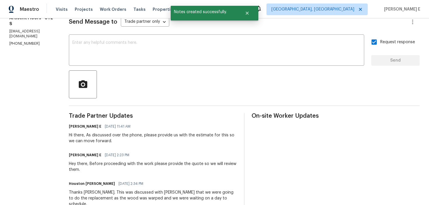
scroll to position [0, 0]
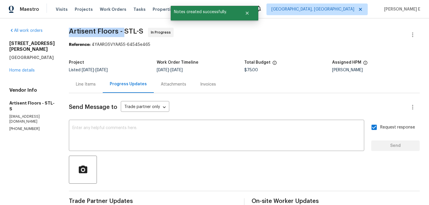
drag, startPoint x: 71, startPoint y: 29, endPoint x: 129, endPoint y: 31, distance: 57.8
copy span "Artisent Floors -"
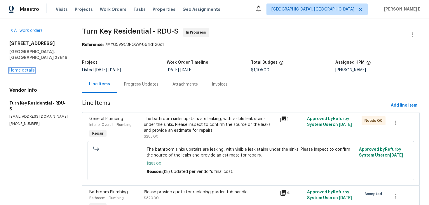
click at [30, 68] on link "Home details" at bounding box center [21, 70] width 25 height 4
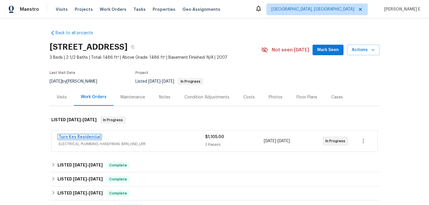
click at [95, 137] on link "Turn Key Residential" at bounding box center [80, 137] width 42 height 4
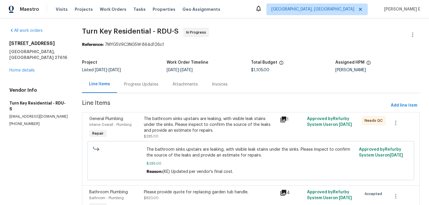
click at [148, 90] on div "Progress Updates" at bounding box center [141, 84] width 48 height 17
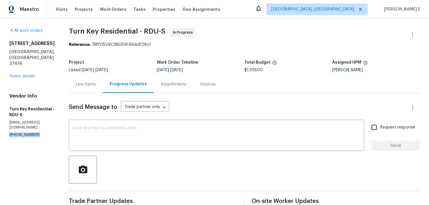
drag, startPoint x: 8, startPoint y: 113, endPoint x: 55, endPoint y: 115, distance: 47.3
copy p "[PHONE_NUMBER]"
click at [144, 140] on textarea at bounding box center [216, 136] width 288 height 20
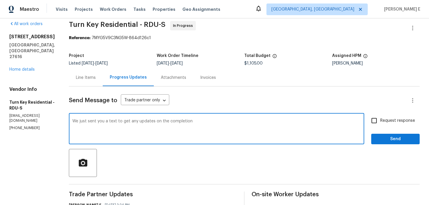
scroll to position [8, 0]
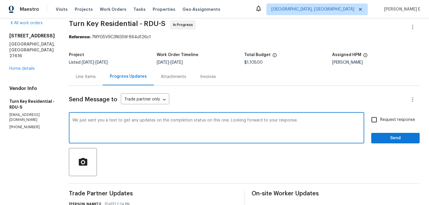
type textarea "We just sent you a text to get any updates on the completion status on this one…"
click at [375, 119] on input "Request response" at bounding box center [374, 120] width 12 height 12
checkbox input "true"
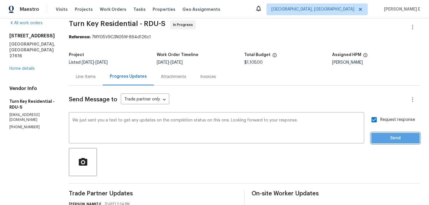
click at [389, 137] on span "Send" at bounding box center [395, 138] width 39 height 7
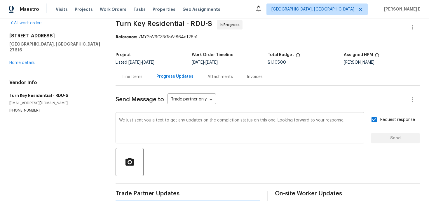
scroll to position [0, 0]
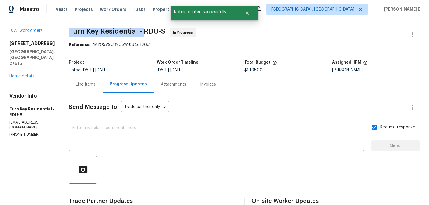
drag, startPoint x: 81, startPoint y: 33, endPoint x: 155, endPoint y: 34, distance: 74.7
copy span "Turn Key Residential -"
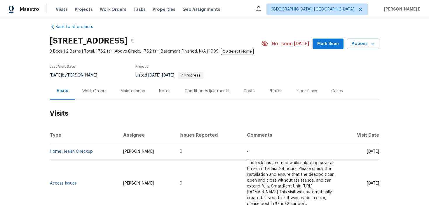
click at [96, 91] on div "Work Orders" at bounding box center [94, 91] width 24 height 6
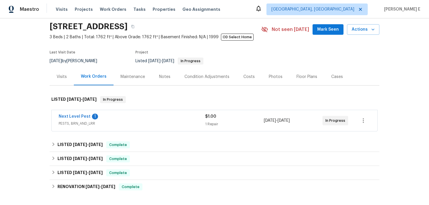
scroll to position [22, 0]
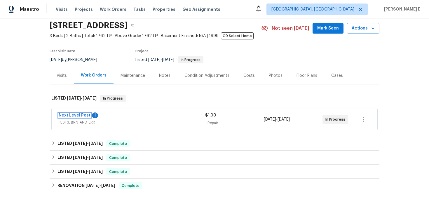
click at [83, 116] on link "Next Level Pest" at bounding box center [75, 115] width 32 height 4
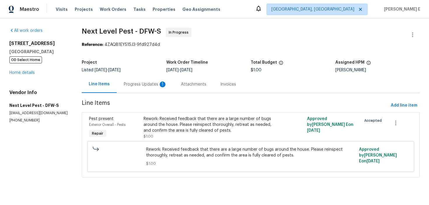
click at [149, 85] on div "Progress Updates 1" at bounding box center [145, 84] width 43 height 6
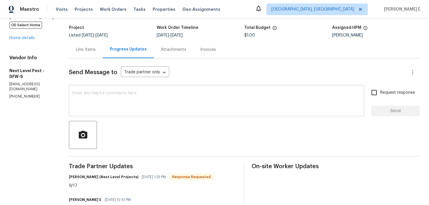
scroll to position [35, 0]
click at [158, 102] on textarea at bounding box center [216, 101] width 288 height 20
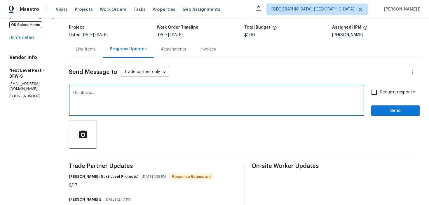
type textarea "Thank you.."
click at [379, 93] on input "Request response" at bounding box center [374, 92] width 12 height 12
checkbox input "true"
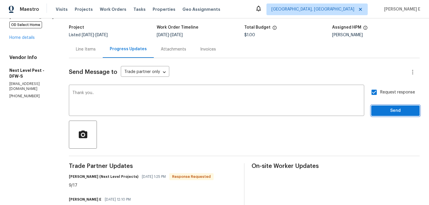
click at [398, 115] on button "Send" at bounding box center [395, 110] width 48 height 11
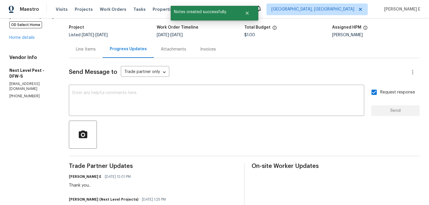
scroll to position [0, 0]
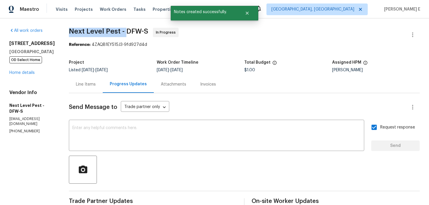
drag, startPoint x: 64, startPoint y: 32, endPoint x: 123, endPoint y: 32, distance: 59.3
click at [123, 32] on div "All work orders 9032 Rock Valley Cv Dallas, TX 75238 OD Select Home Home detail…" at bounding box center [214, 183] width 429 height 330
copy span "Next Level Pest -"
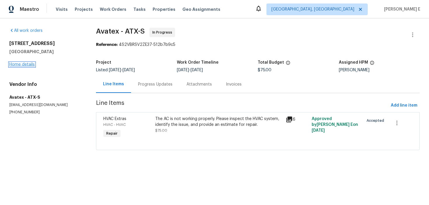
click at [21, 65] on link "Home details" at bounding box center [21, 64] width 25 height 4
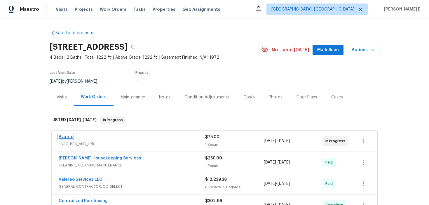
click at [65, 136] on link "Avatex" at bounding box center [66, 137] width 14 height 4
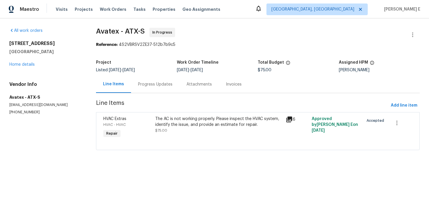
click at [165, 82] on div "Progress Updates" at bounding box center [155, 84] width 34 height 6
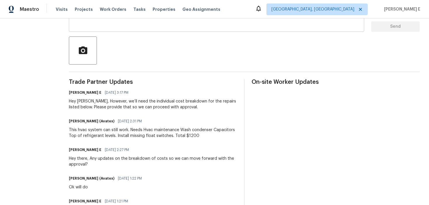
scroll to position [129, 0]
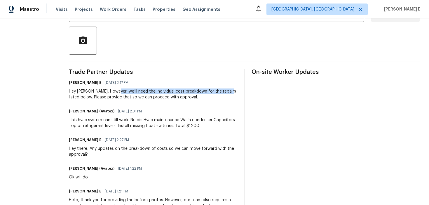
drag, startPoint x: 121, startPoint y: 90, endPoint x: 230, endPoint y: 92, distance: 109.2
click at [230, 92] on div "Hey [PERSON_NAME], However, we’ll need the individual cost breakdown for the re…" at bounding box center [153, 94] width 168 height 12
copy div "we’ll need the individual cost breakdown for the repairs listed below. Please p…"
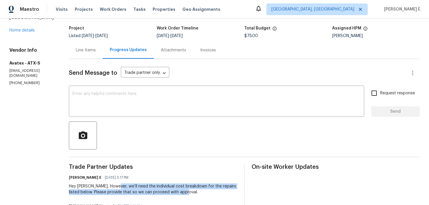
scroll to position [34, 0]
click at [197, 92] on textarea at bounding box center [216, 102] width 288 height 20
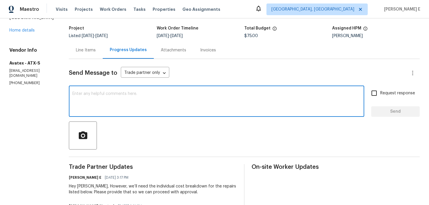
paste textarea "Just following up to see if you’ve had a chance to prepare the individual cost …"
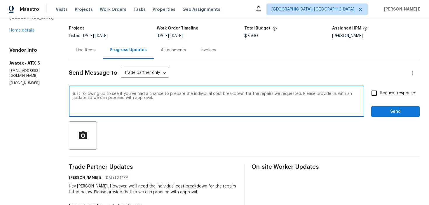
type textarea "Just following up to see if you’ve had a chance to prepare the individual cost …"
click at [378, 95] on input "Request response" at bounding box center [374, 93] width 12 height 12
checkbox input "true"
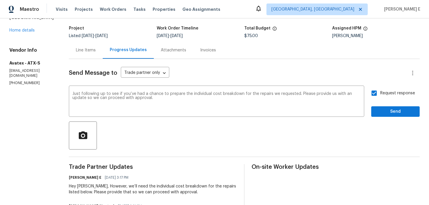
click at [380, 105] on div "Request response Send" at bounding box center [395, 102] width 48 height 30
click at [379, 114] on span "Send" at bounding box center [395, 111] width 39 height 7
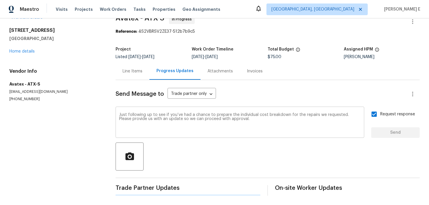
scroll to position [0, 0]
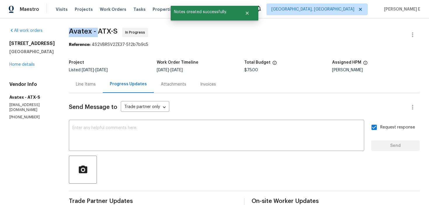
drag, startPoint x: 71, startPoint y: 31, endPoint x: 101, endPoint y: 32, distance: 29.5
copy span "Avatex -"
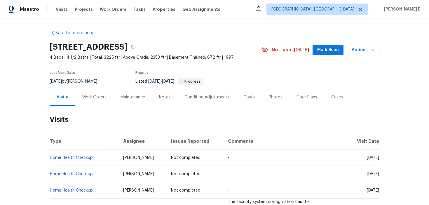
click at [97, 94] on div "Work Orders" at bounding box center [94, 97] width 24 height 6
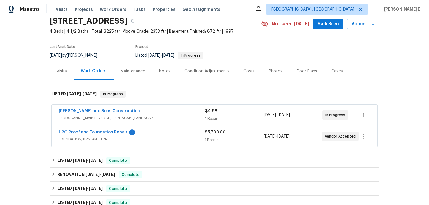
scroll to position [33, 0]
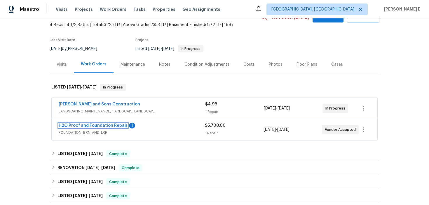
click at [106, 123] on link "H2O Proof and Foundation Repair" at bounding box center [93, 125] width 69 height 4
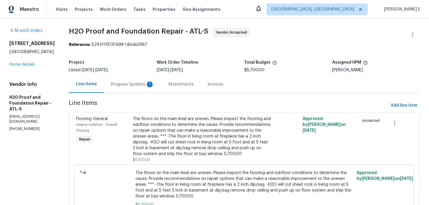
click at [126, 83] on div "Progress Updates 1" at bounding box center [132, 84] width 43 height 6
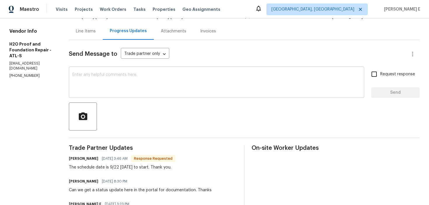
scroll to position [46, 0]
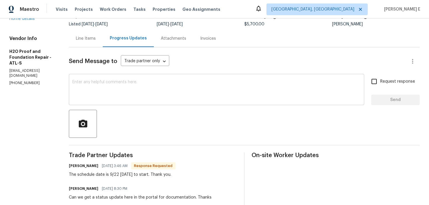
click at [182, 95] on textarea at bounding box center [216, 90] width 288 height 20
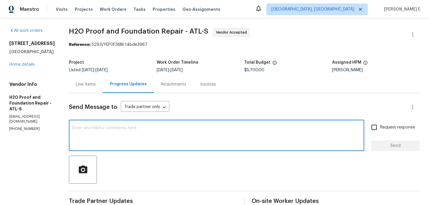
scroll to position [66, 0]
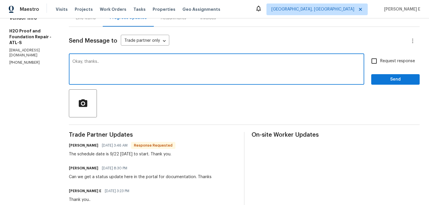
type textarea "Okay, thanks.."
click at [401, 84] on button "Send" at bounding box center [395, 79] width 48 height 11
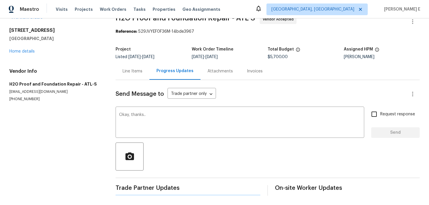
scroll to position [0, 0]
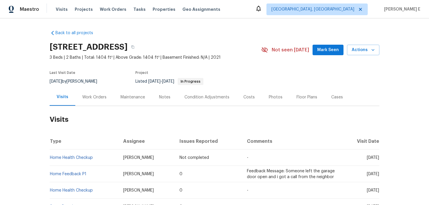
click at [91, 97] on div "Work Orders" at bounding box center [94, 97] width 24 height 6
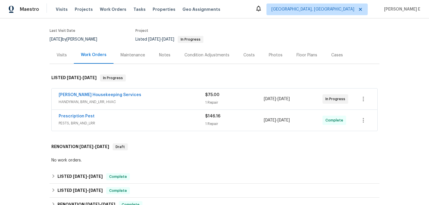
scroll to position [47, 0]
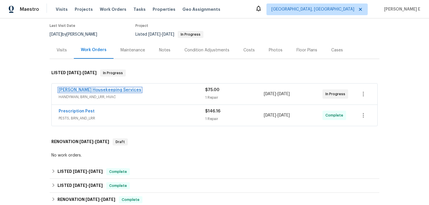
click at [108, 88] on link "Arelis Housekeeping Services" at bounding box center [100, 90] width 83 height 4
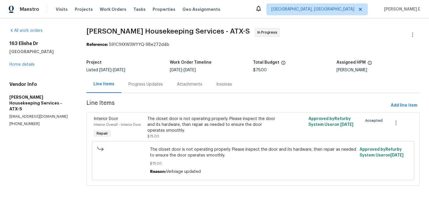
click at [142, 79] on div "Progress Updates" at bounding box center [145, 84] width 48 height 17
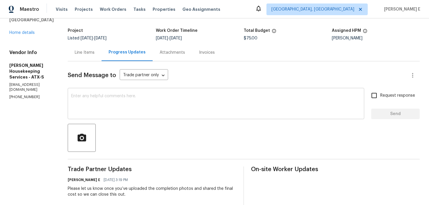
click at [147, 103] on textarea at bounding box center [216, 104] width 290 height 20
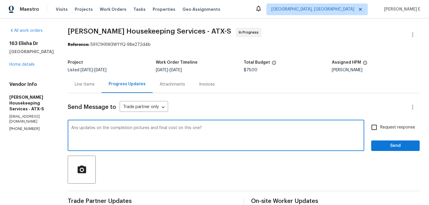
type textarea "Any updates on the completion pictures and final cost on this one?"
click at [373, 131] on input "Request response" at bounding box center [374, 127] width 12 height 12
checkbox input "true"
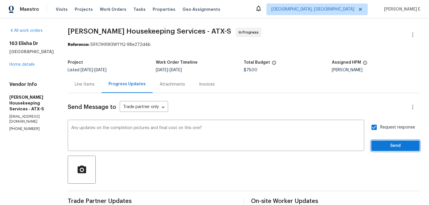
click at [389, 150] on button "Send" at bounding box center [395, 145] width 48 height 11
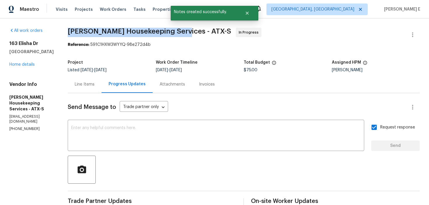
drag, startPoint x: 75, startPoint y: 32, endPoint x: 181, endPoint y: 30, distance: 105.7
click at [181, 30] on span "Arelis Housekeeping Services - ATX-S" at bounding box center [149, 31] width 163 height 7
copy span "Arelis Housekeeping Services -"
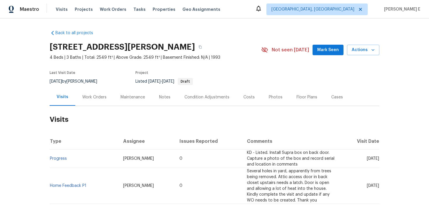
click at [98, 105] on div "Work Orders" at bounding box center [94, 96] width 38 height 17
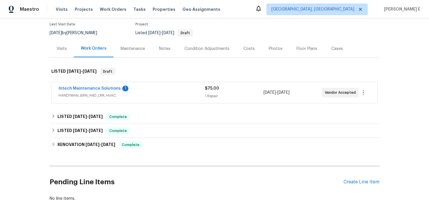
scroll to position [55, 0]
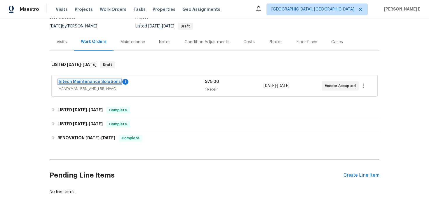
click at [111, 81] on link "Intech Maintenance Solutions" at bounding box center [90, 82] width 62 height 4
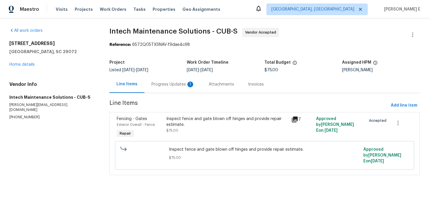
click at [155, 84] on div "Progress Updates 1" at bounding box center [172, 84] width 43 height 6
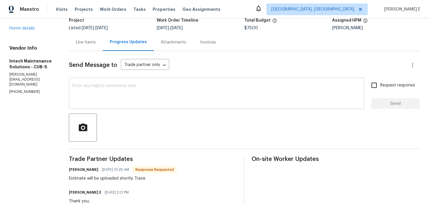
scroll to position [39, 0]
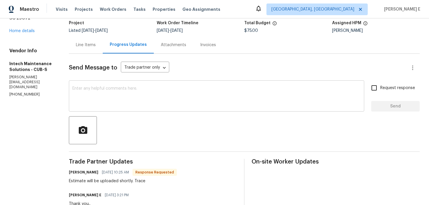
click at [235, 94] on textarea at bounding box center [216, 96] width 288 height 20
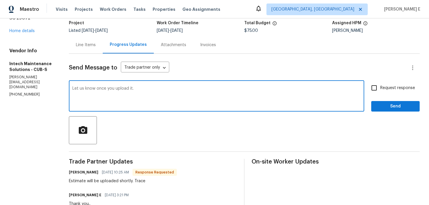
scroll to position [17, 0]
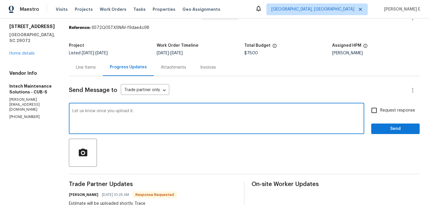
type textarea "Let us know once you upload it."
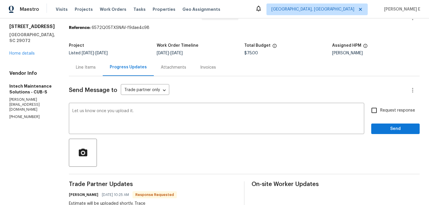
click at [379, 114] on input "Request response" at bounding box center [374, 110] width 12 height 12
checkbox input "true"
click at [393, 128] on span "Send" at bounding box center [395, 128] width 39 height 7
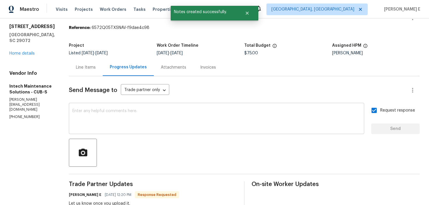
scroll to position [0, 0]
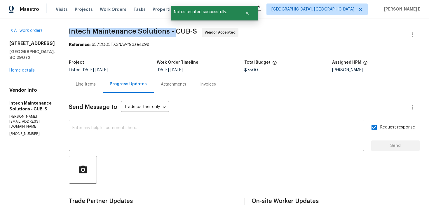
drag, startPoint x: 66, startPoint y: 33, endPoint x: 172, endPoint y: 33, distance: 106.3
copy span "Intech Maintenance Solutions -"
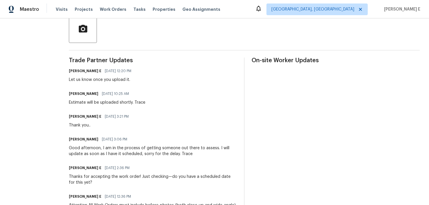
scroll to position [144, 0]
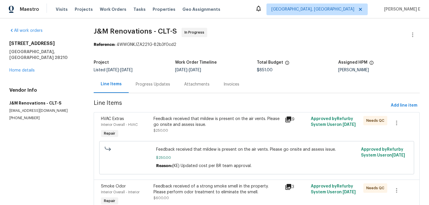
click at [152, 90] on div "Progress Updates" at bounding box center [153, 84] width 48 height 17
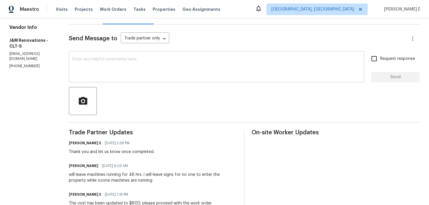
scroll to position [57, 0]
